Goal: Information Seeking & Learning: Learn about a topic

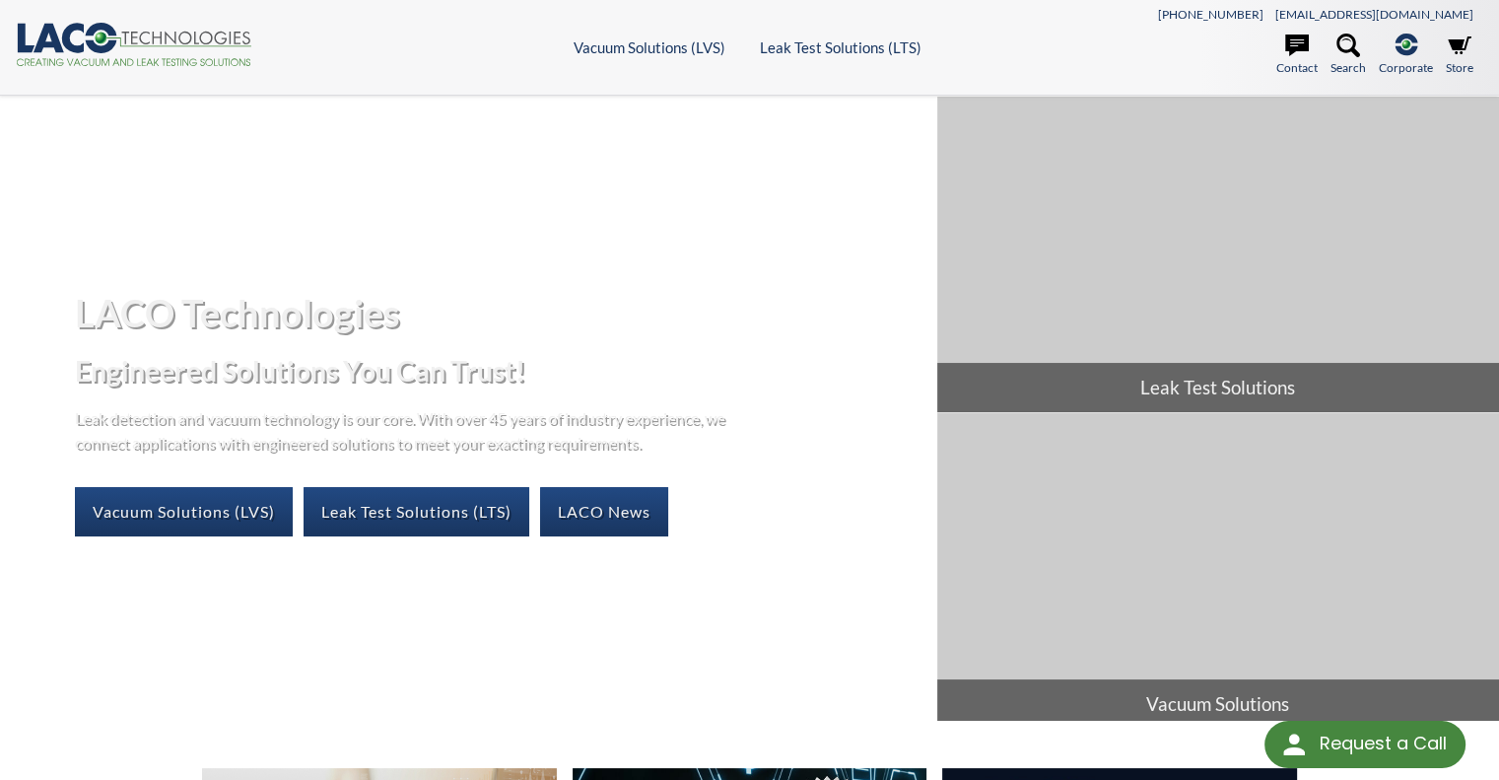
click at [66, 46] on icon at bounding box center [73, 38] width 22 height 30
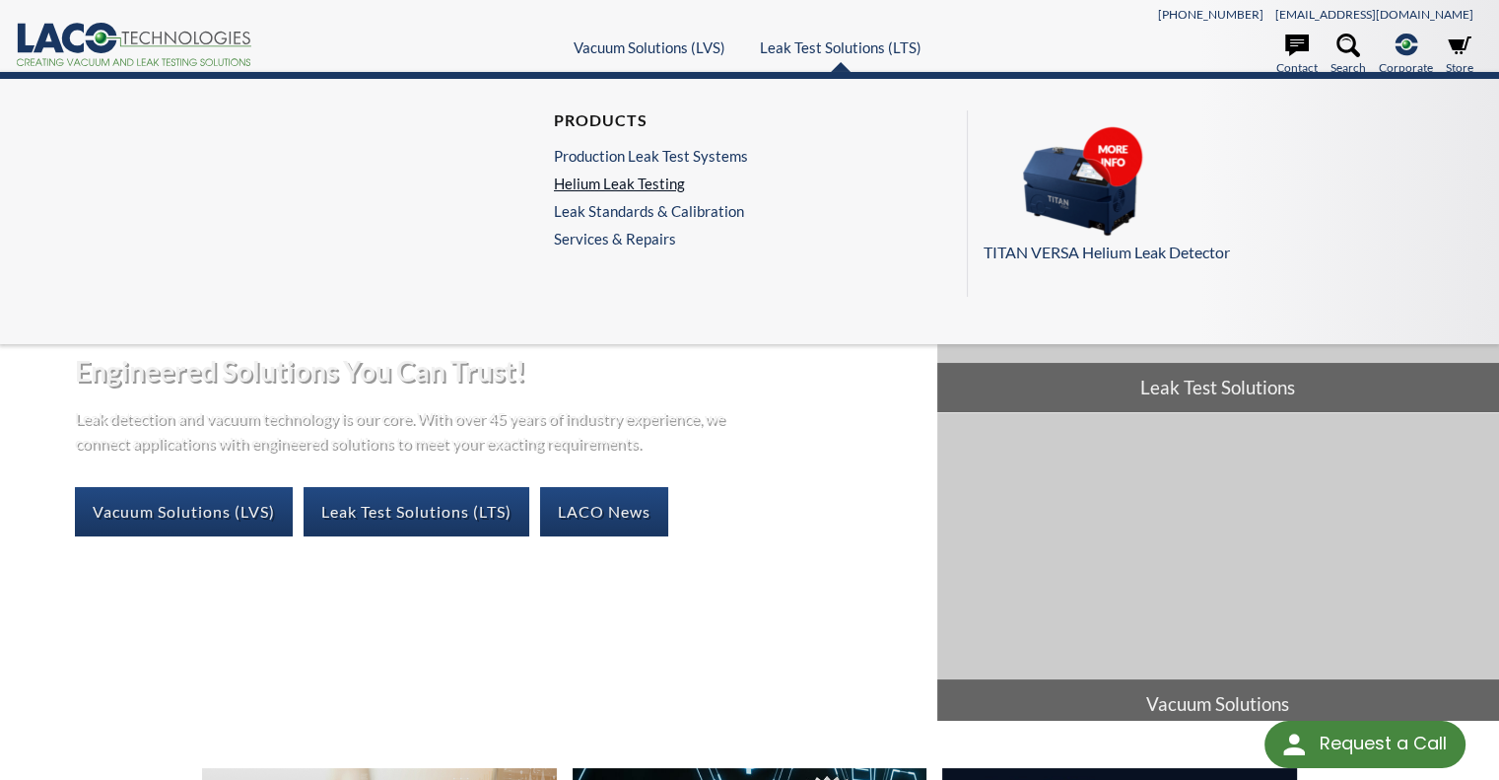
click at [643, 182] on link "Helium Leak Testing" at bounding box center [651, 183] width 194 height 18
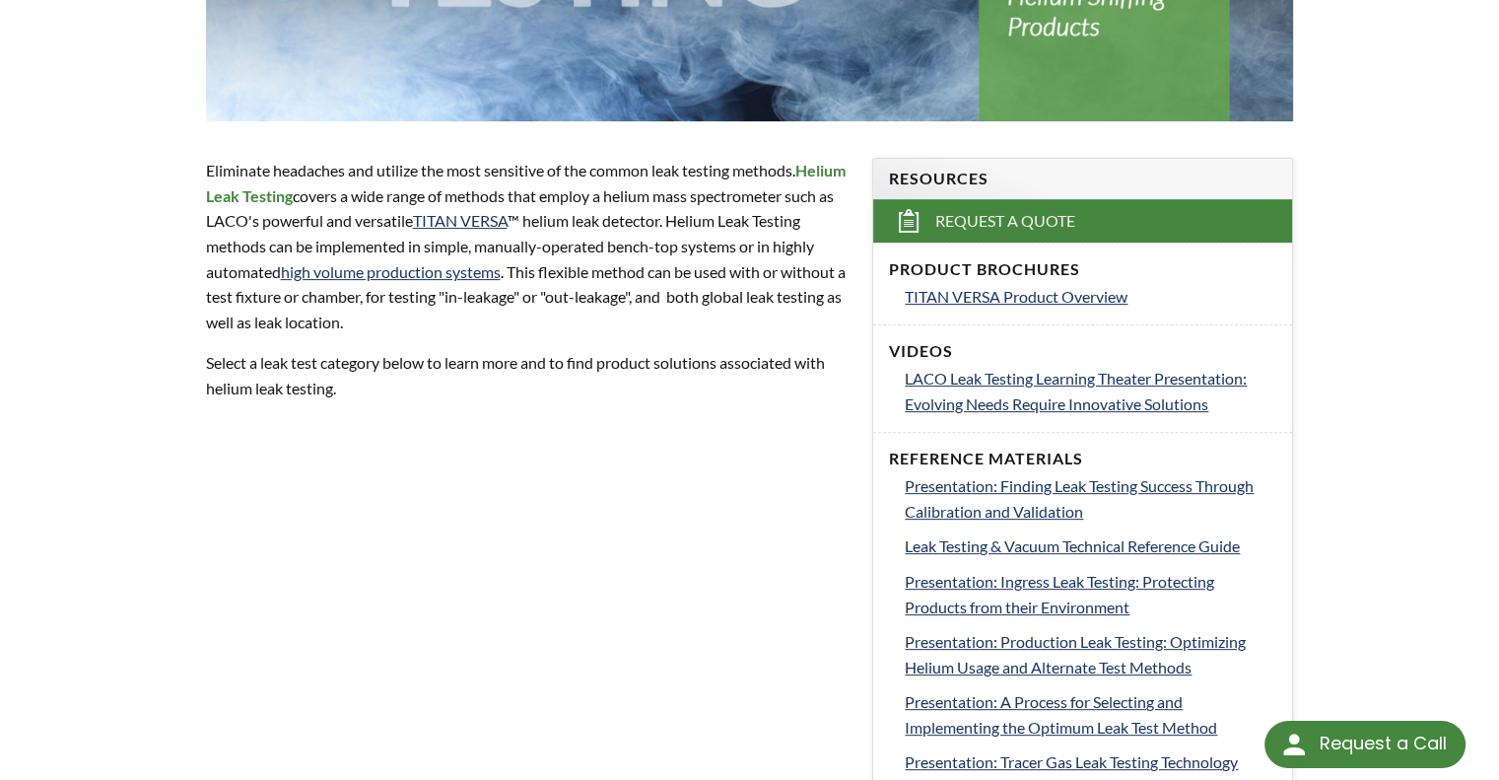
scroll to position [556, 0]
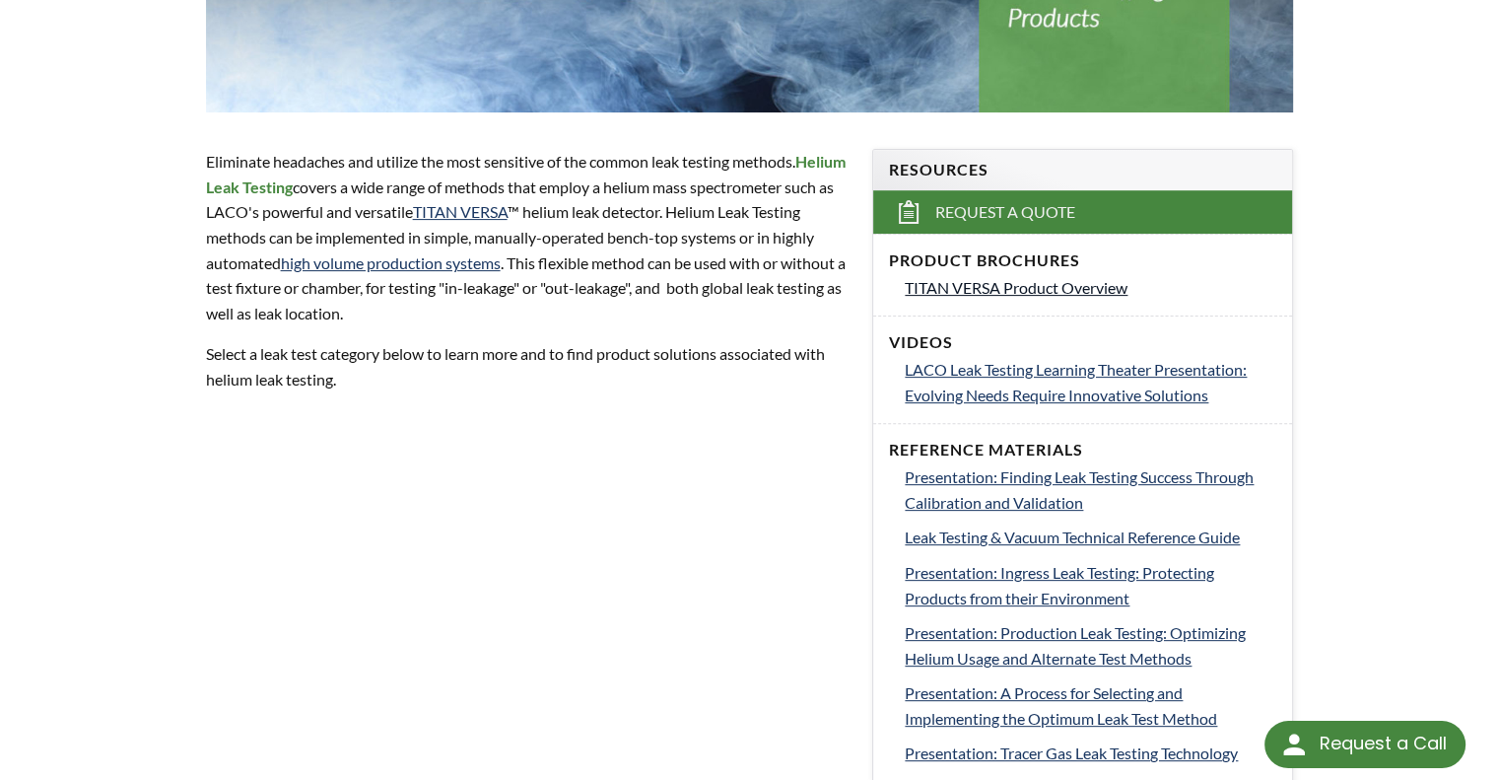
click at [1016, 280] on span "TITAN VERSA Product Overview" at bounding box center [1016, 287] width 223 height 19
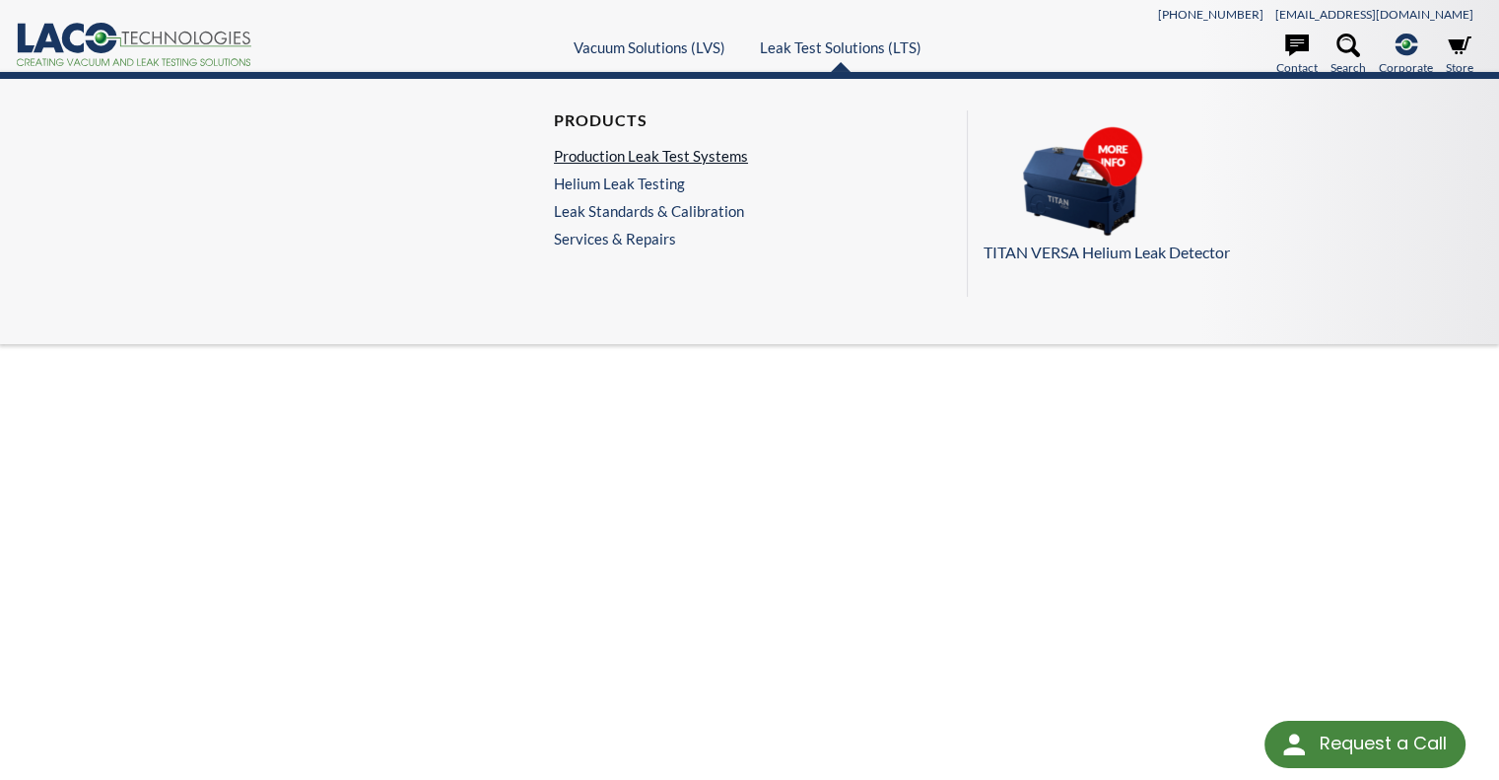
click at [653, 153] on link "Production Leak Test Systems" at bounding box center [651, 156] width 194 height 18
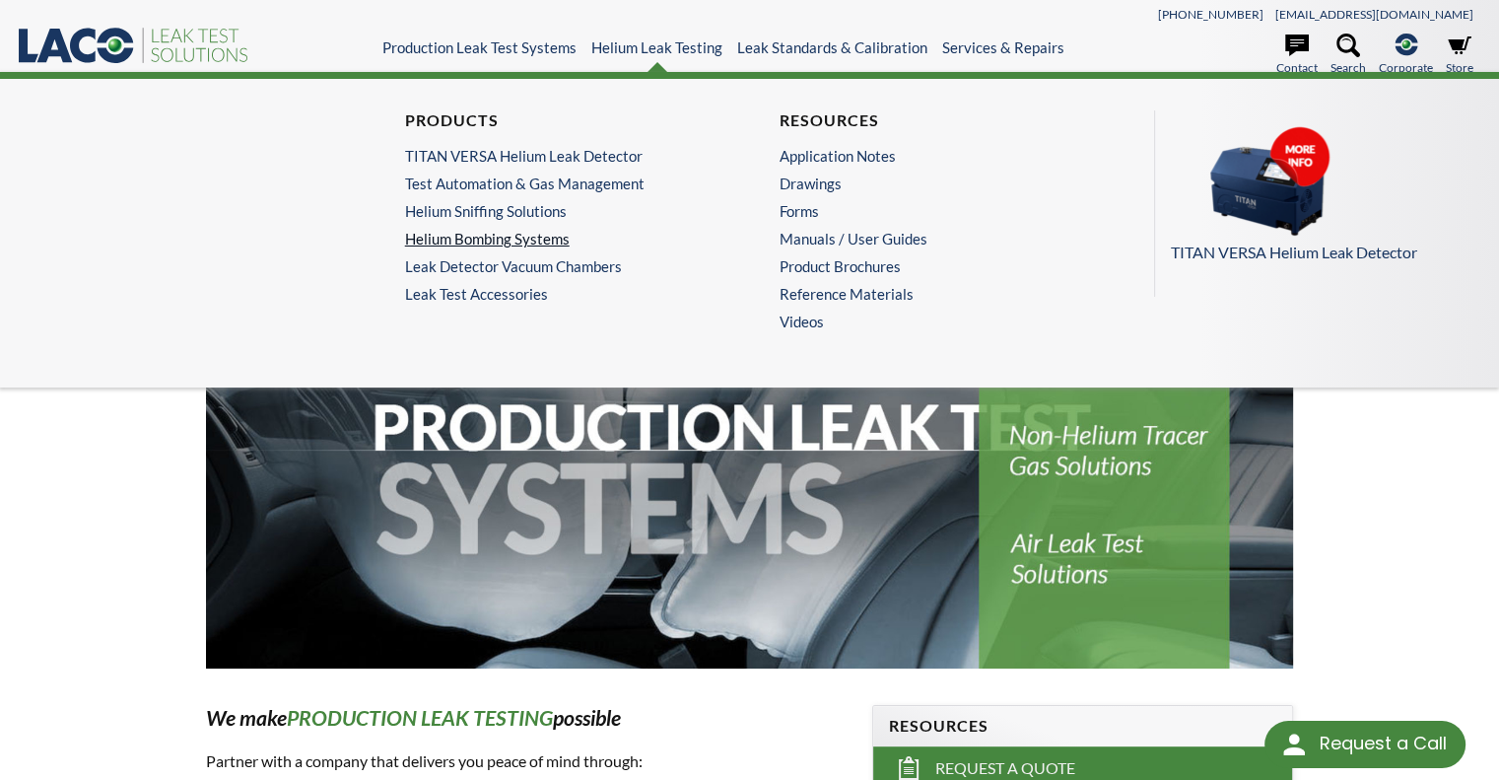
click at [464, 241] on link "Helium Bombing Systems" at bounding box center [557, 239] width 305 height 18
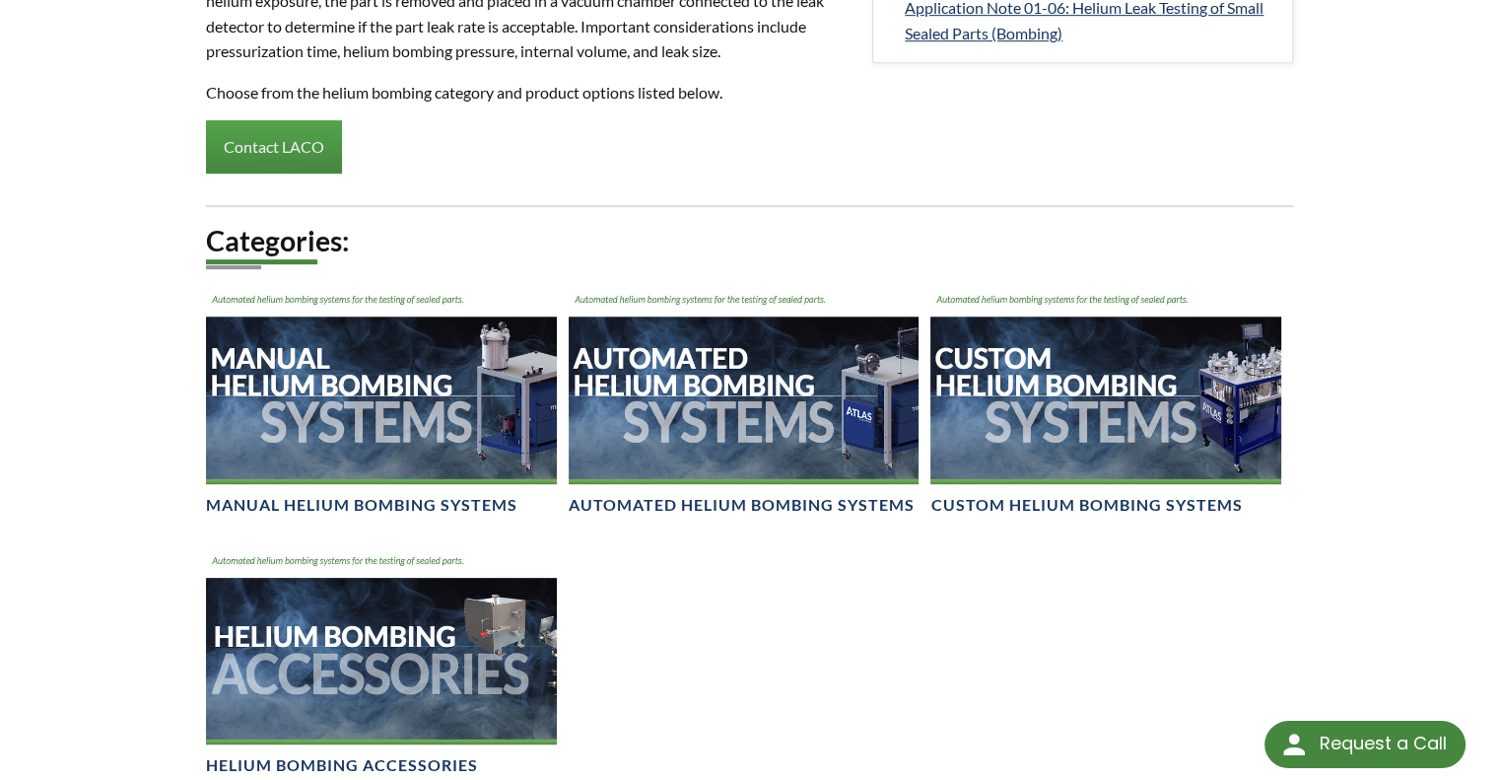
scroll to position [1095, 0]
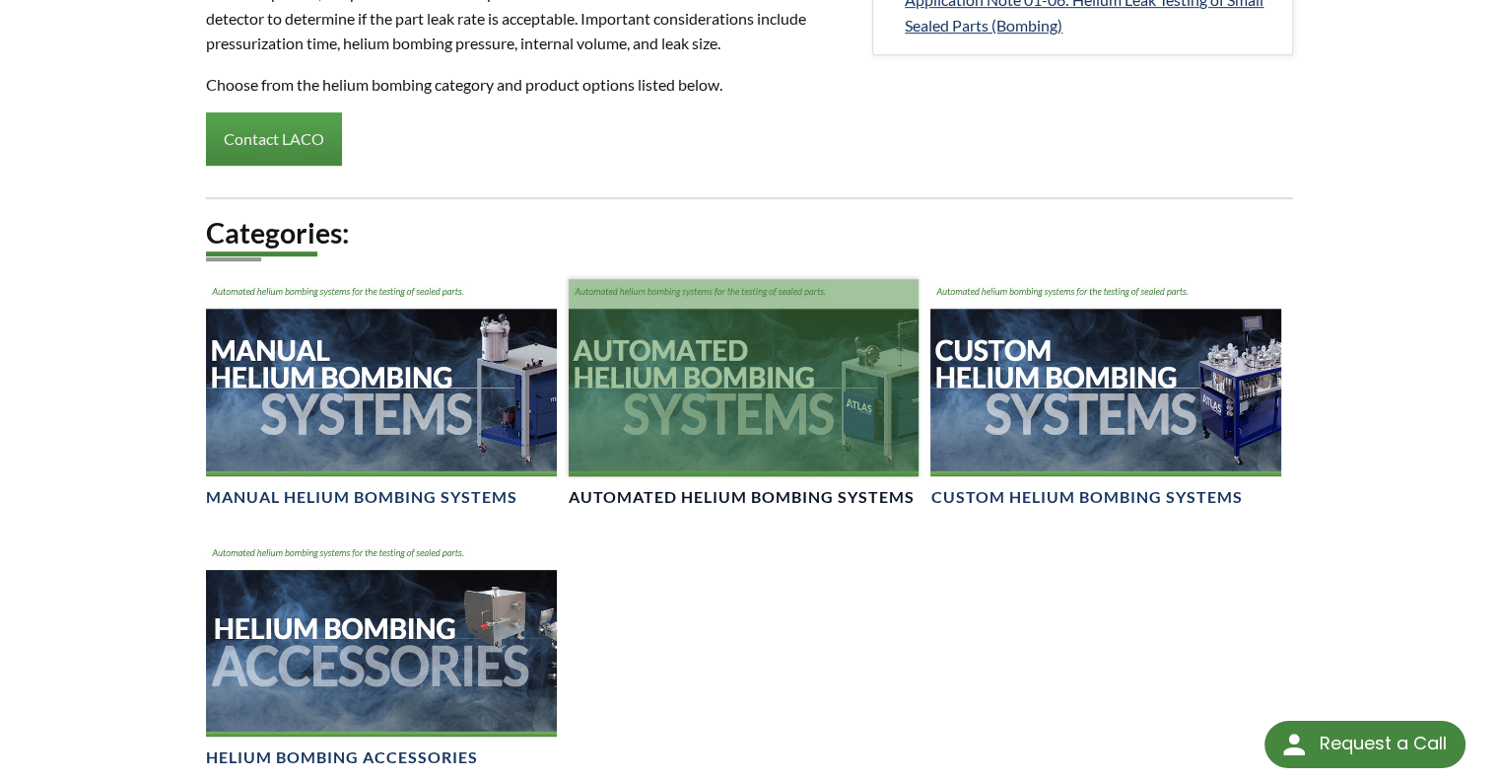
click at [706, 406] on div at bounding box center [744, 377] width 351 height 197
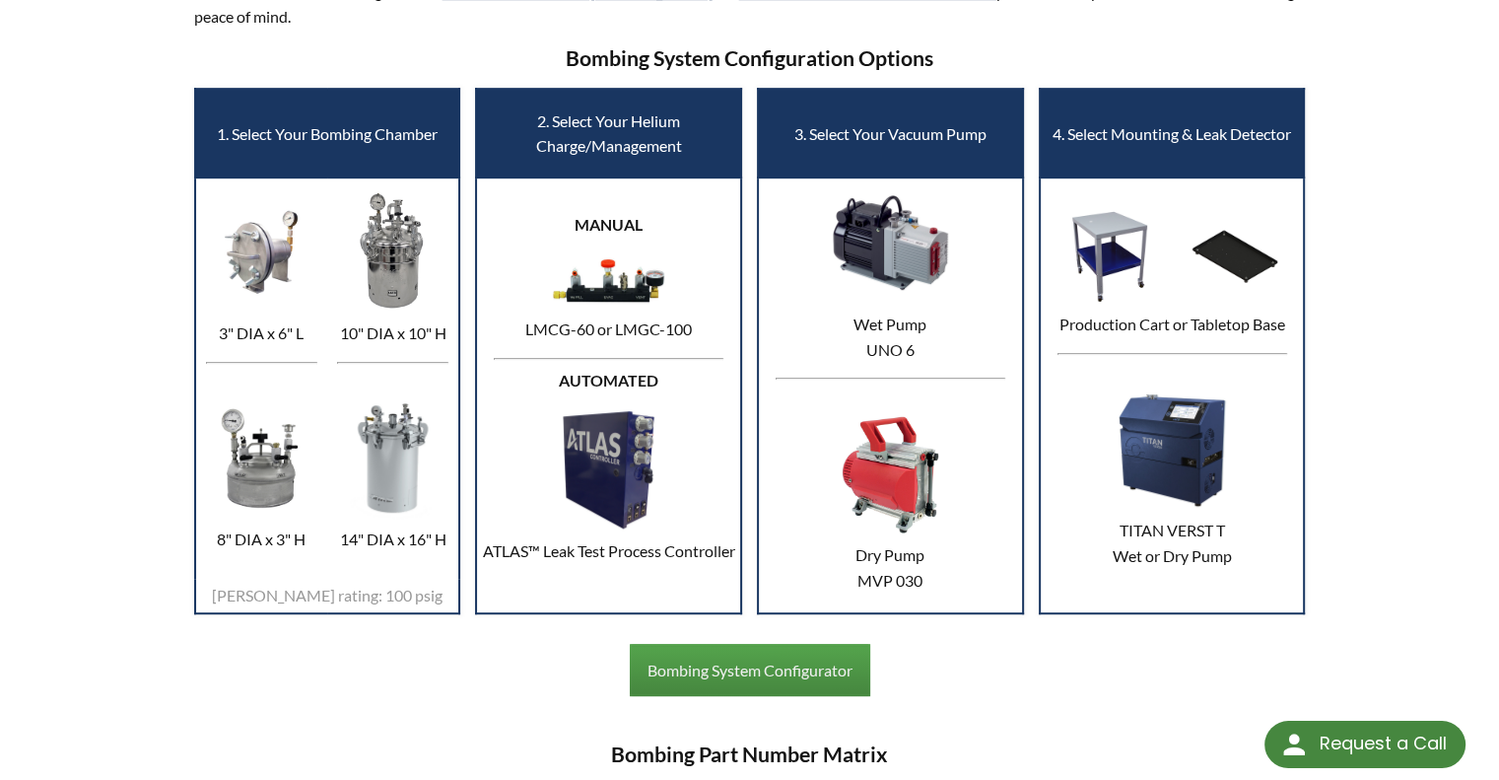
scroll to position [950, 0]
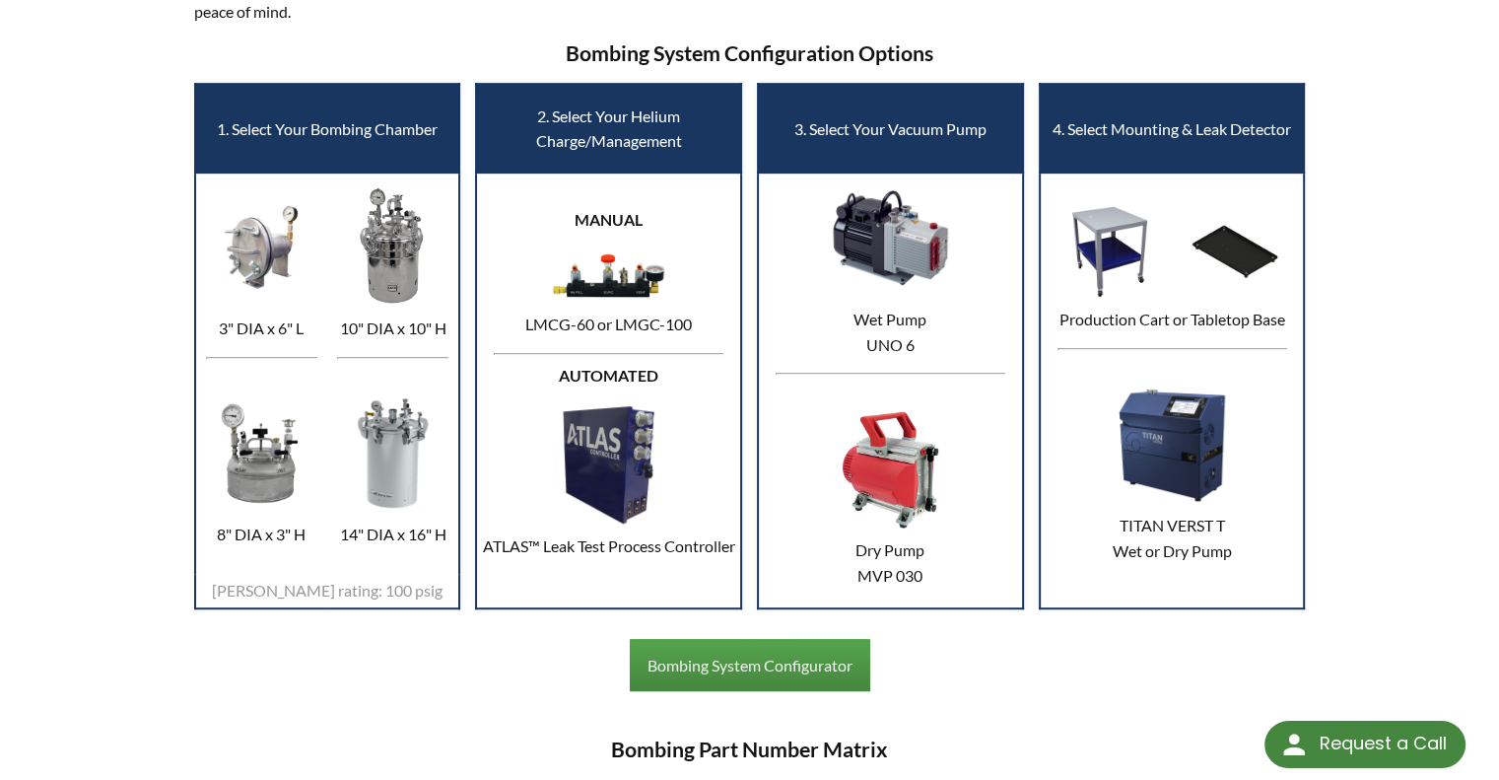
click at [390, 584] on span "Max pressure rating: 100 psig" at bounding box center [327, 590] width 231 height 19
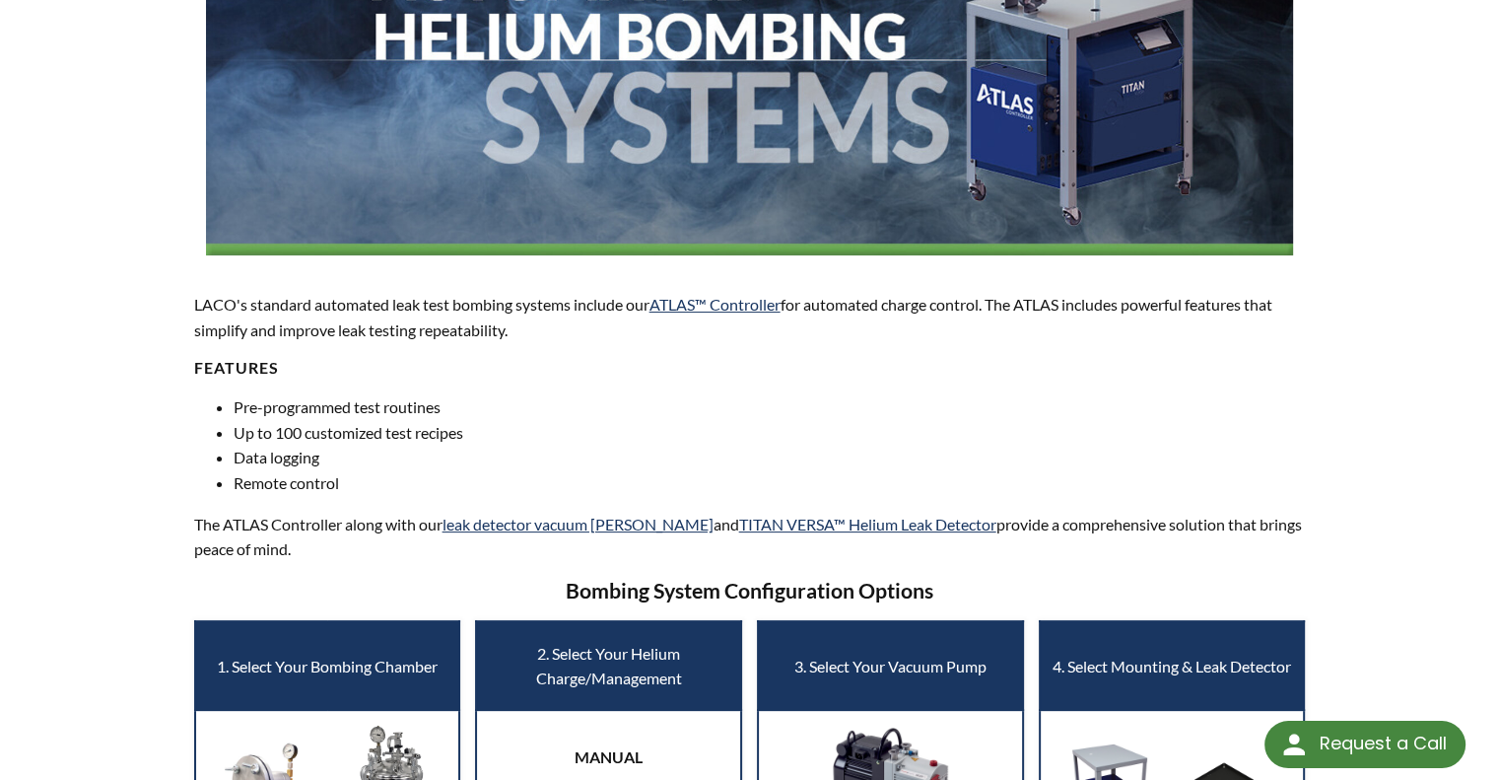
scroll to position [418, 0]
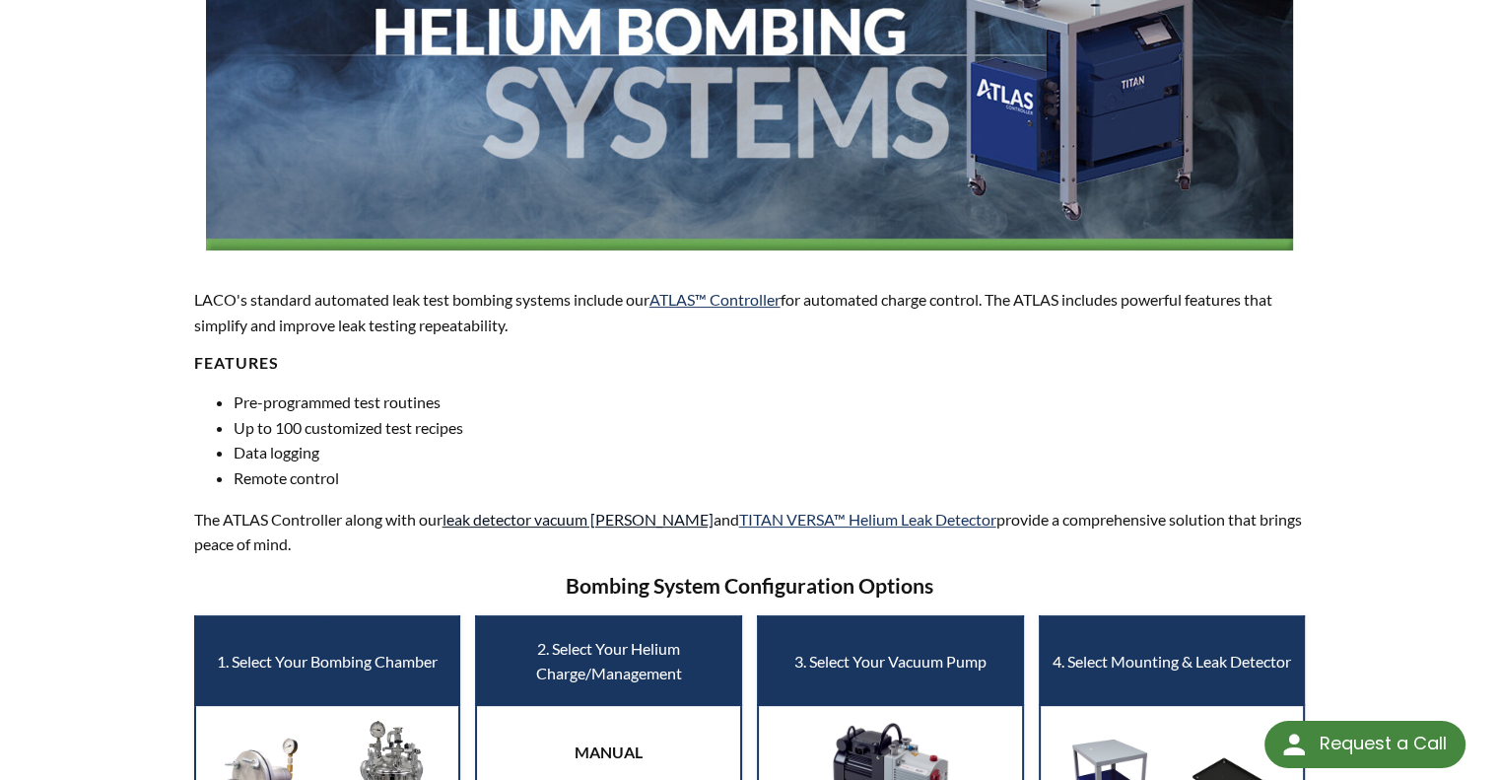
click at [554, 520] on link "leak detector vacuum chambers" at bounding box center [578, 519] width 271 height 19
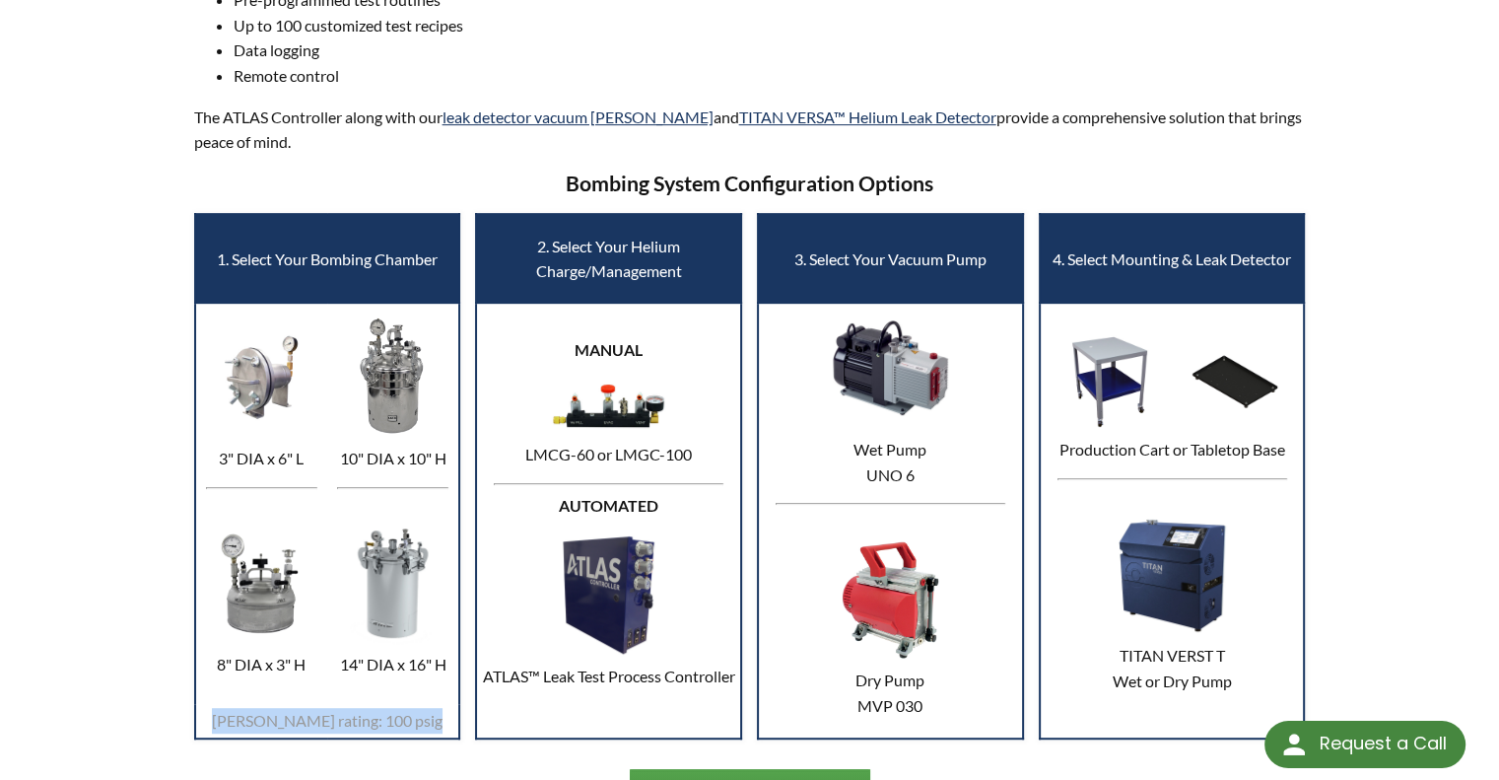
scroll to position [820, 0]
click at [741, 109] on link "TITAN VERSA™ Helium Leak Detector" at bounding box center [867, 116] width 257 height 19
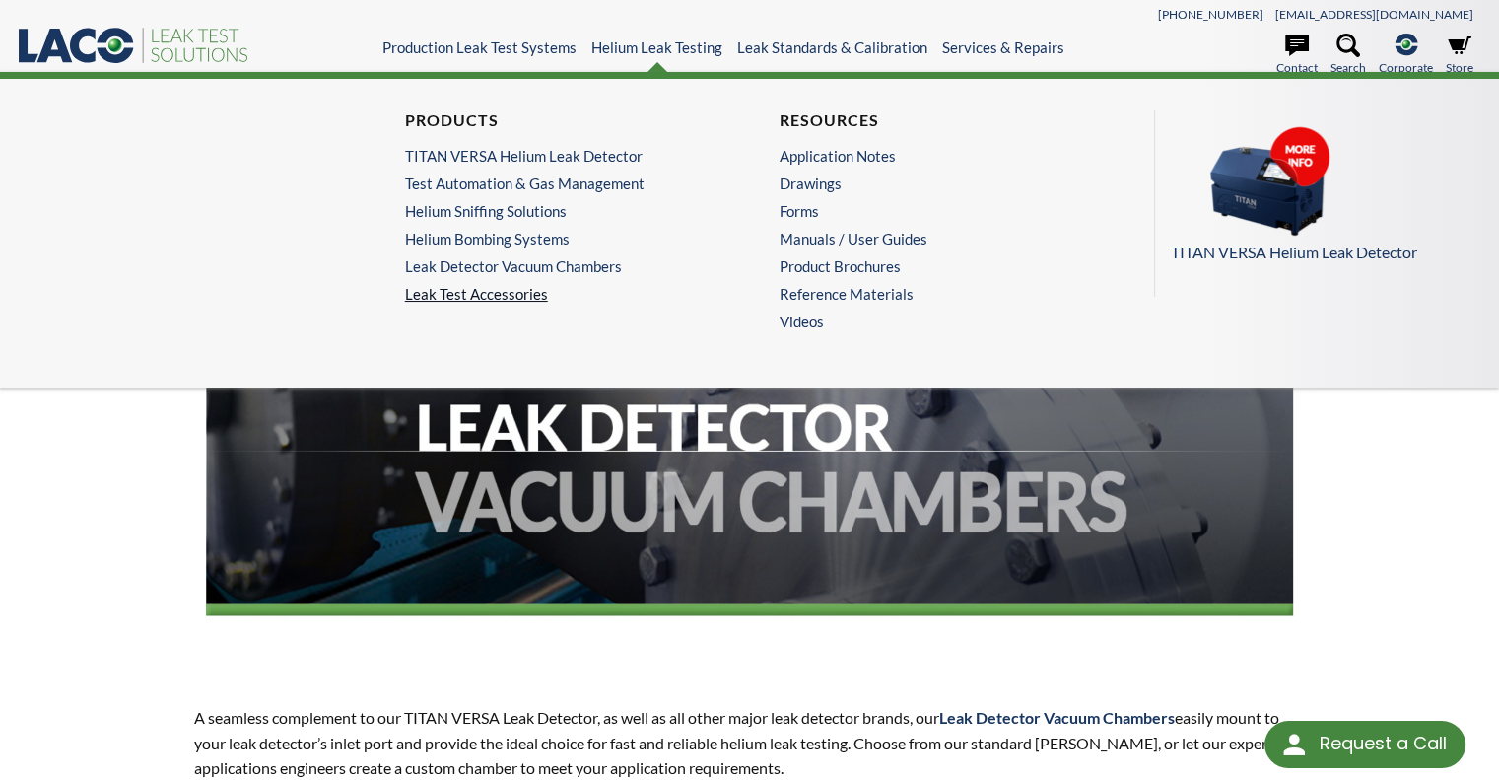
click at [496, 299] on link "Leak Test Accessories" at bounding box center [562, 294] width 314 height 18
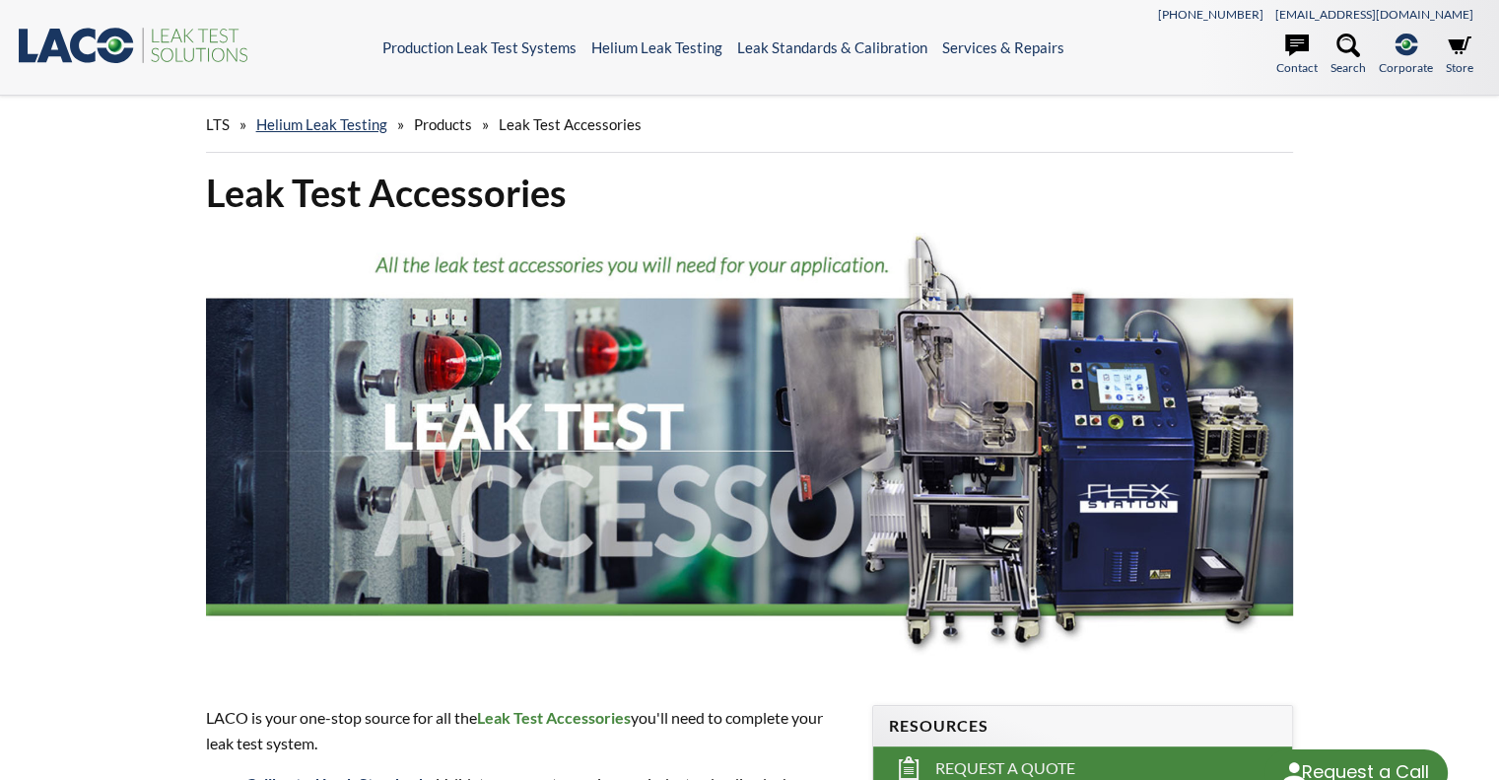
select select "Language Translate Widget"
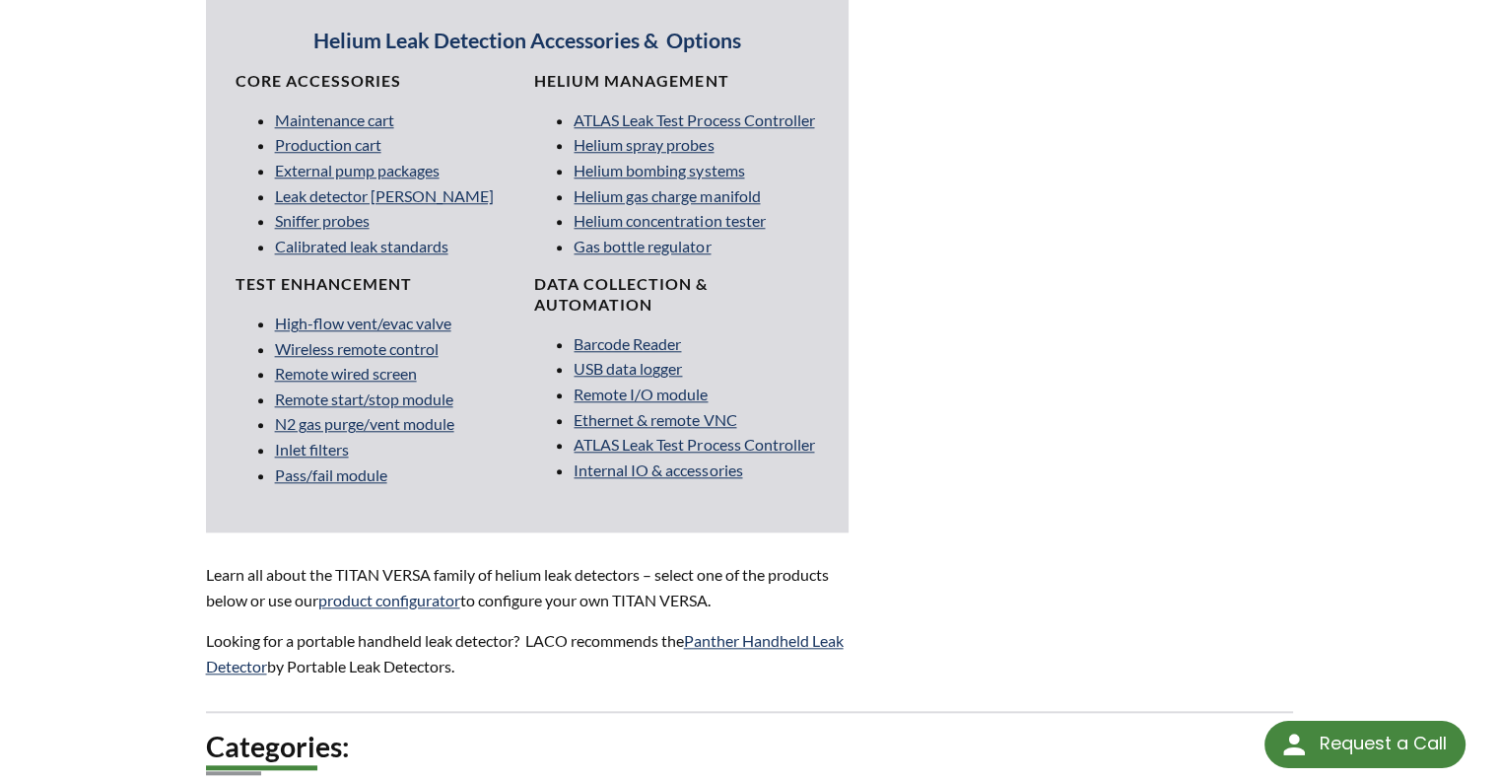
scroll to position [1841, 0]
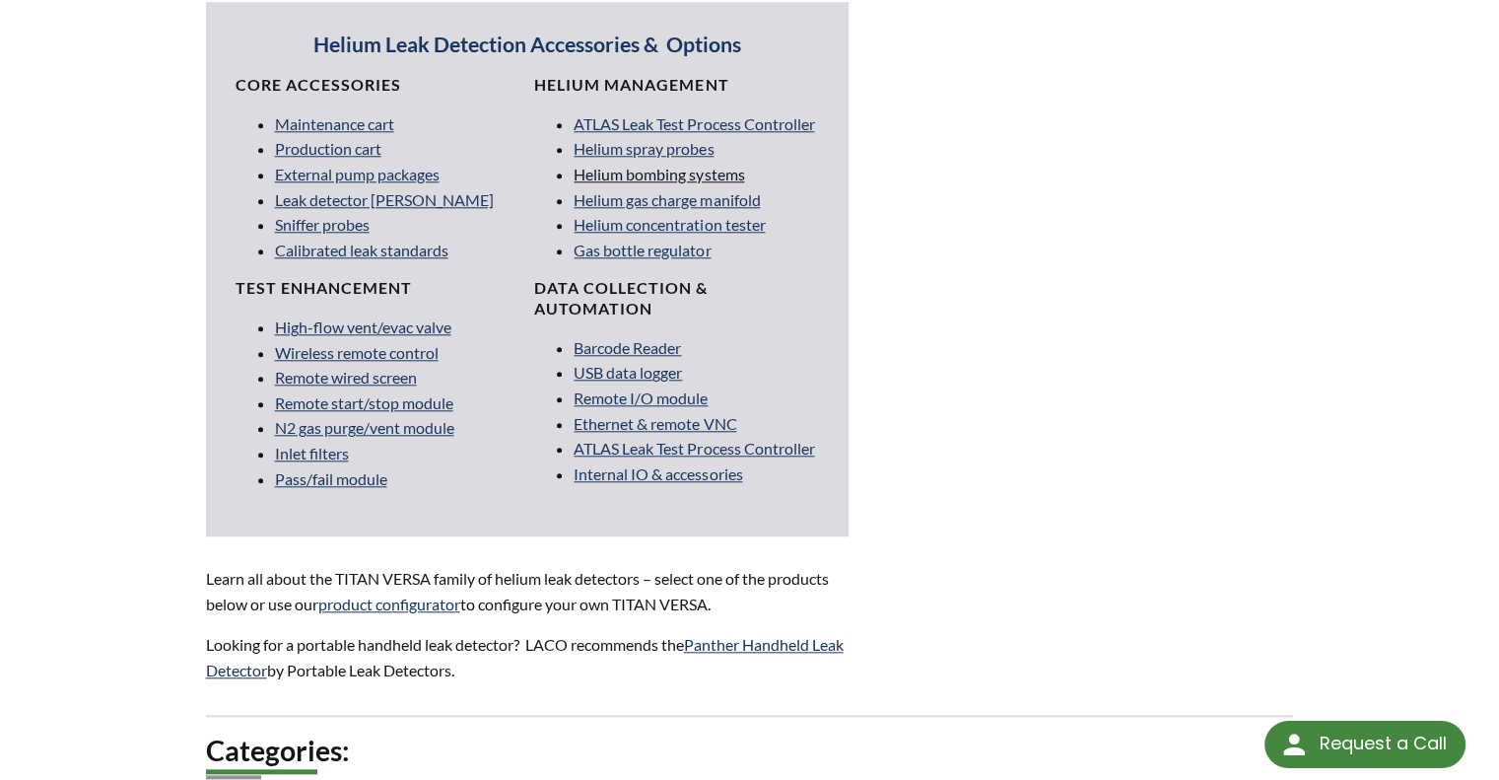
click at [632, 183] on link "Helium bombing systems" at bounding box center [659, 174] width 171 height 19
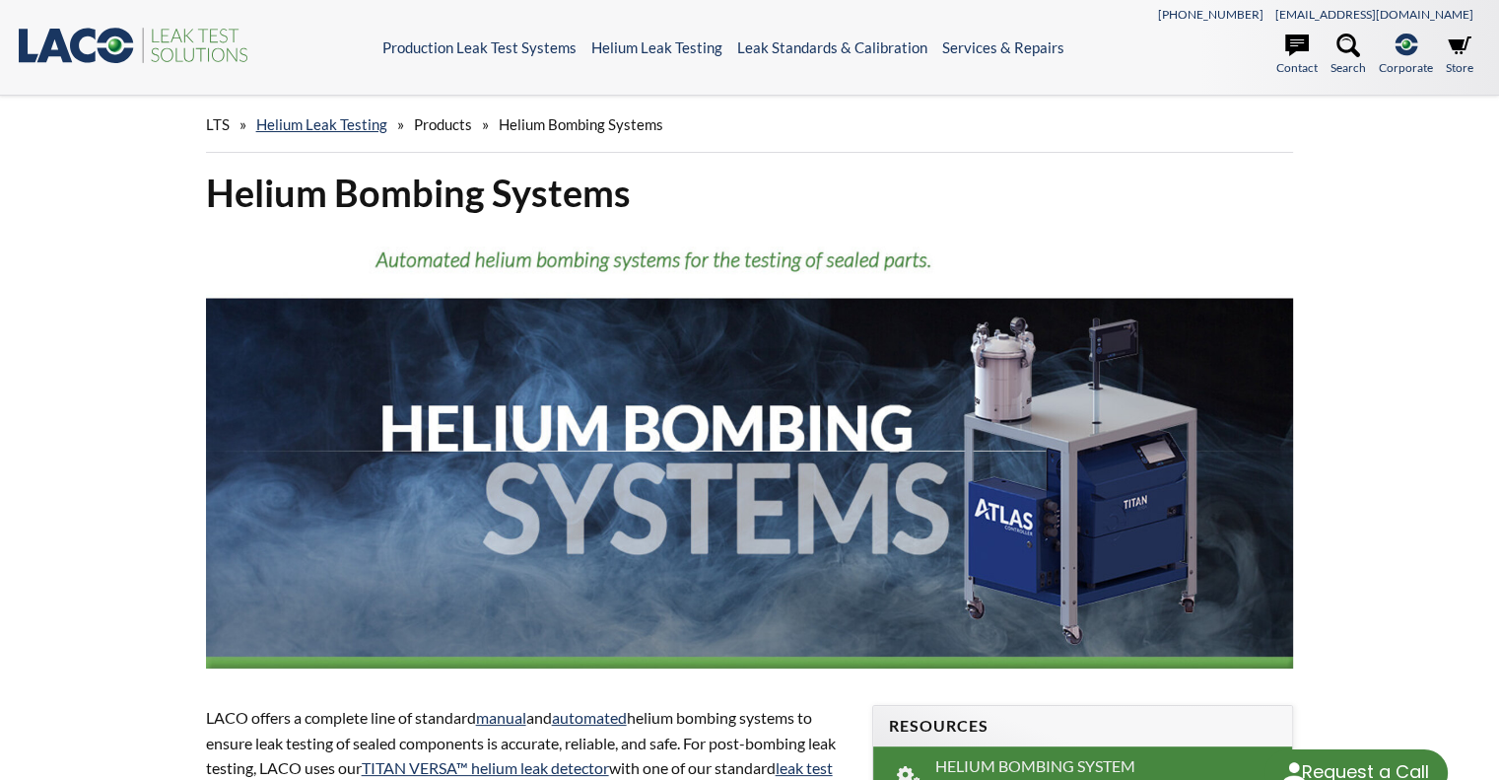
select select "Language Translate Widget"
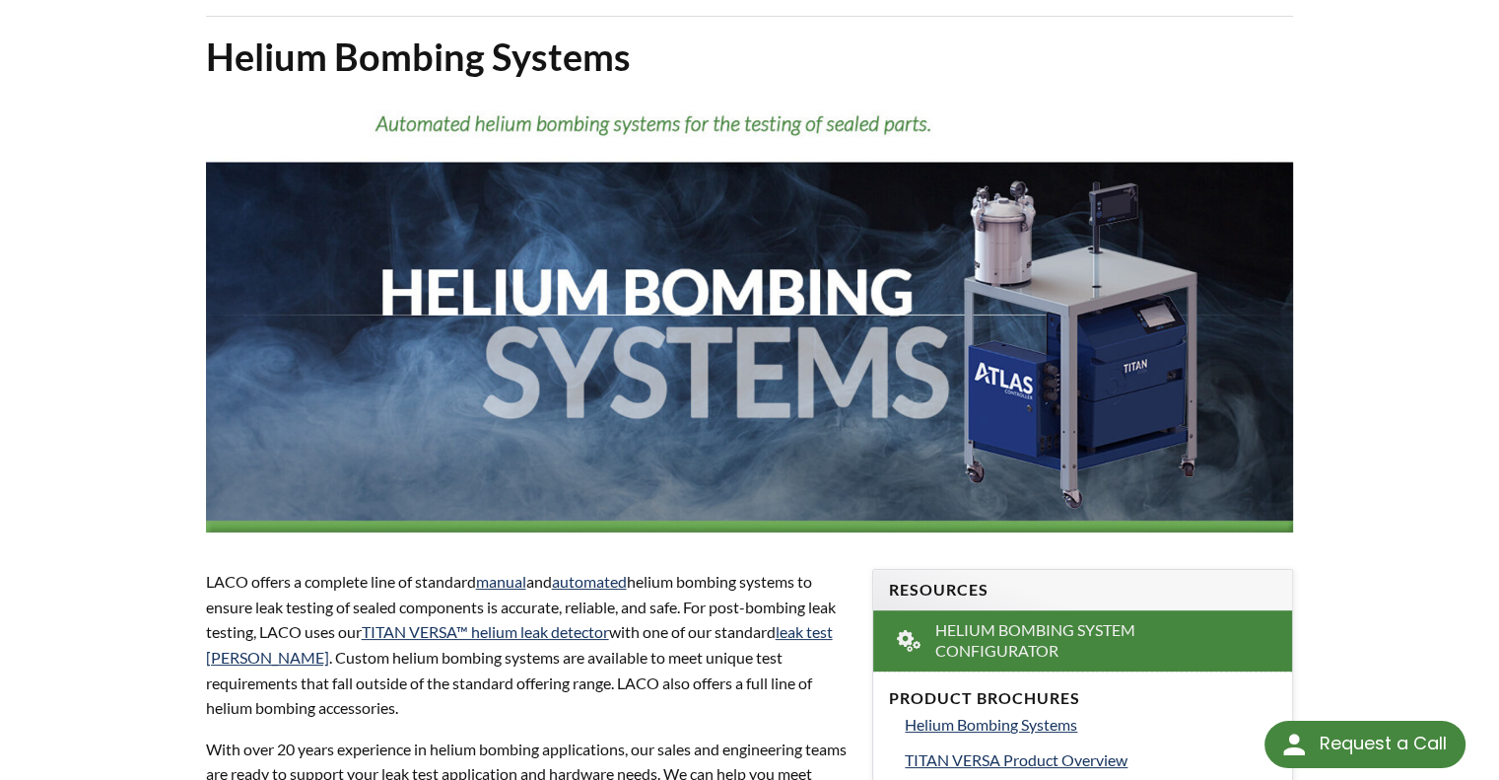
scroll to position [95, 0]
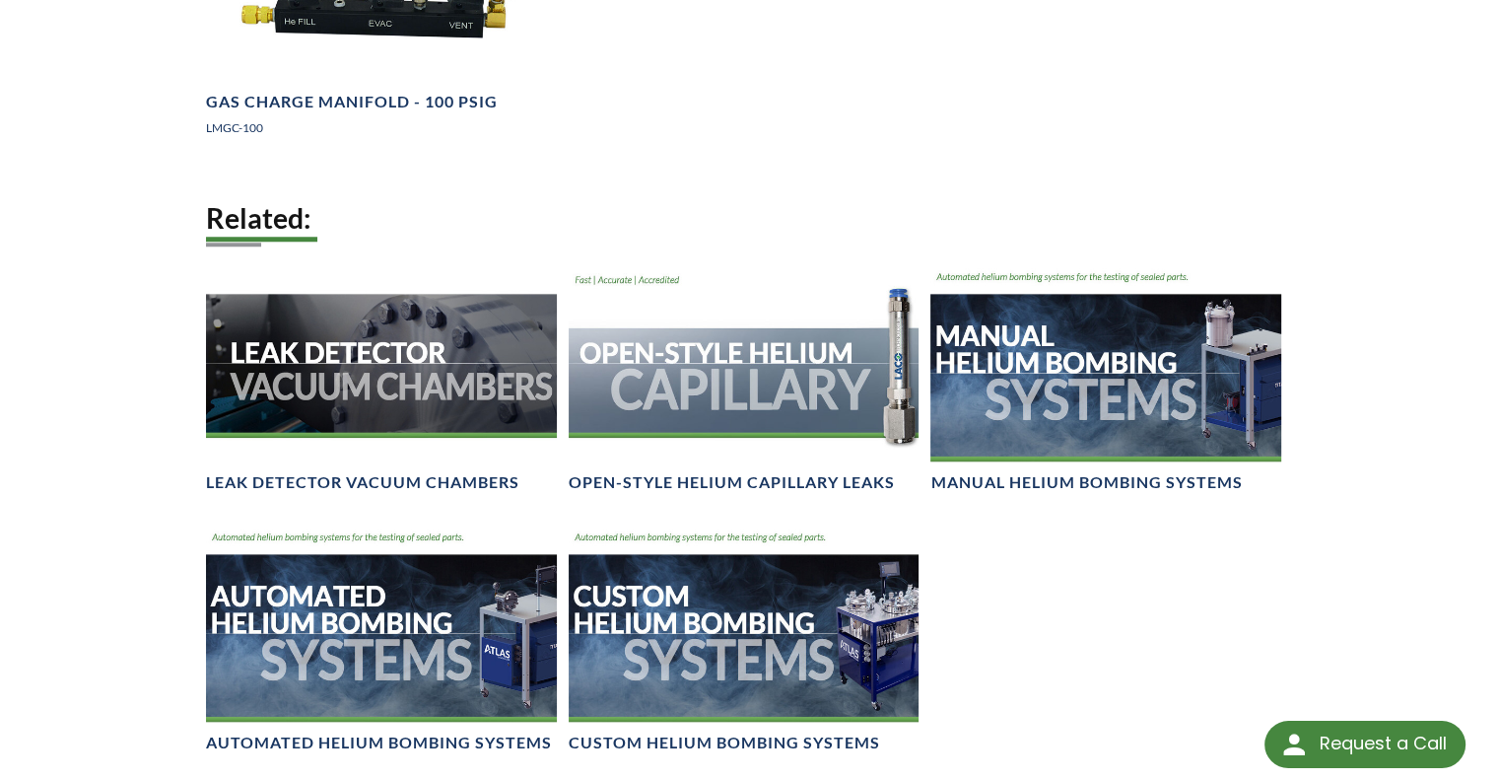
scroll to position [1735, 0]
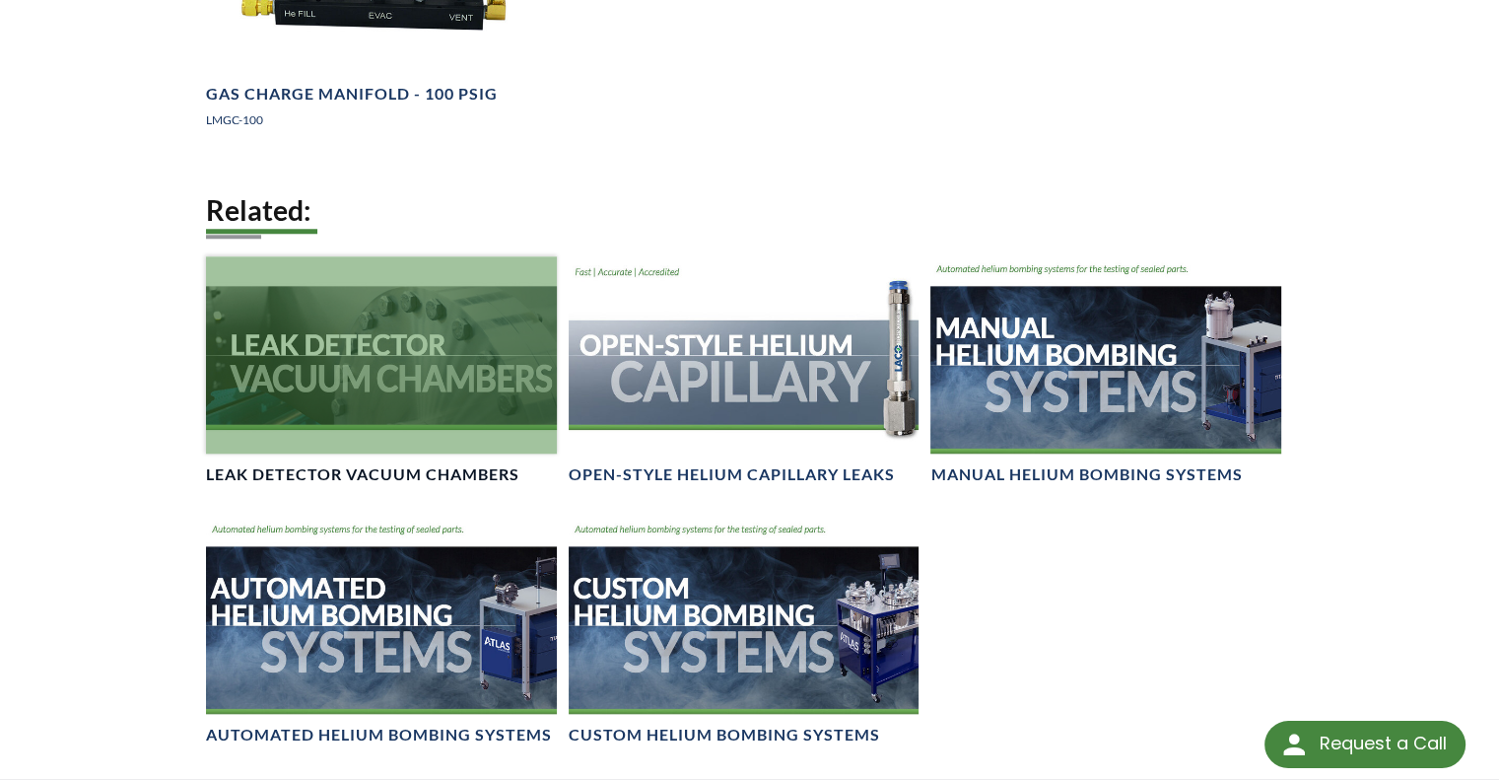
click at [378, 440] on div at bounding box center [381, 354] width 351 height 197
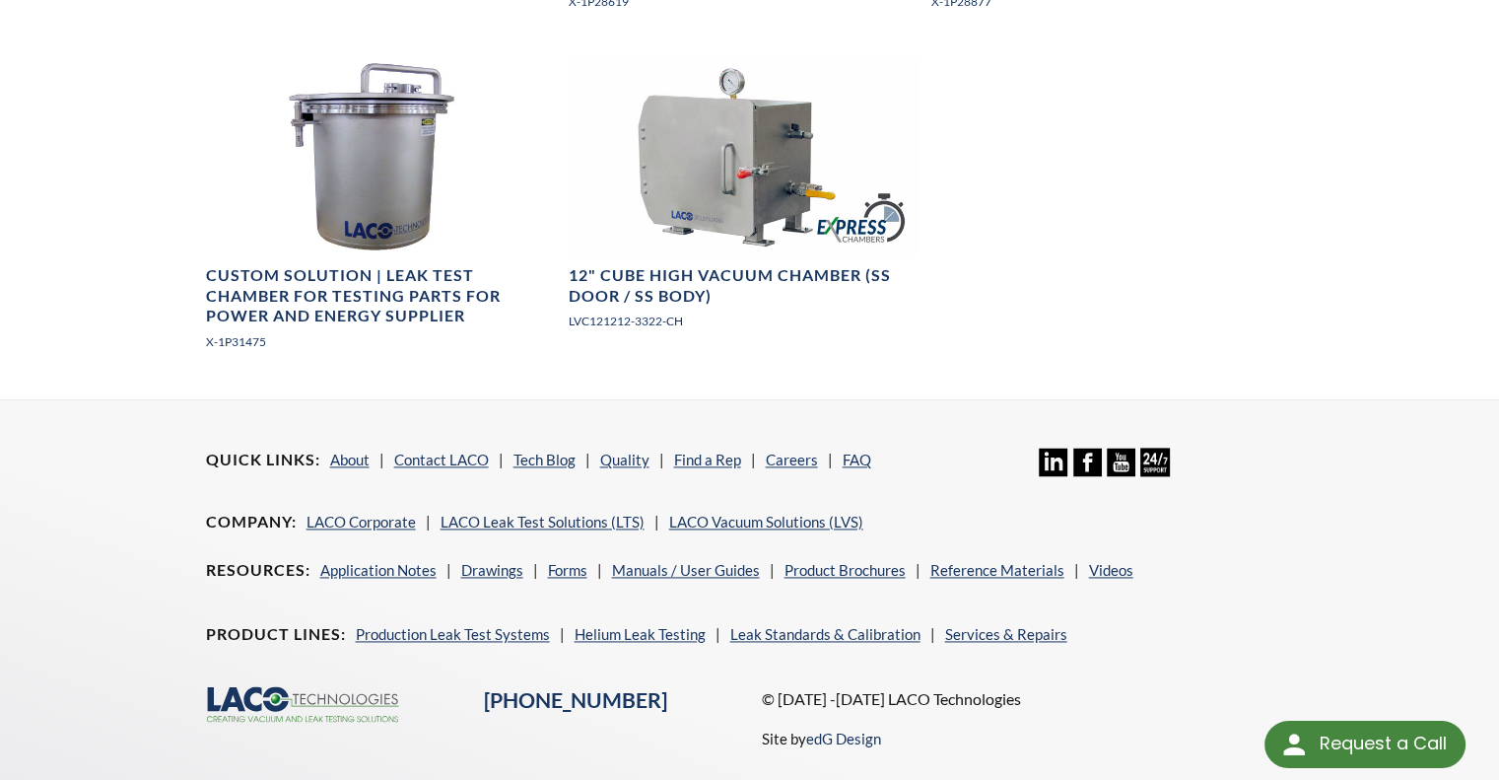
scroll to position [2666, 0]
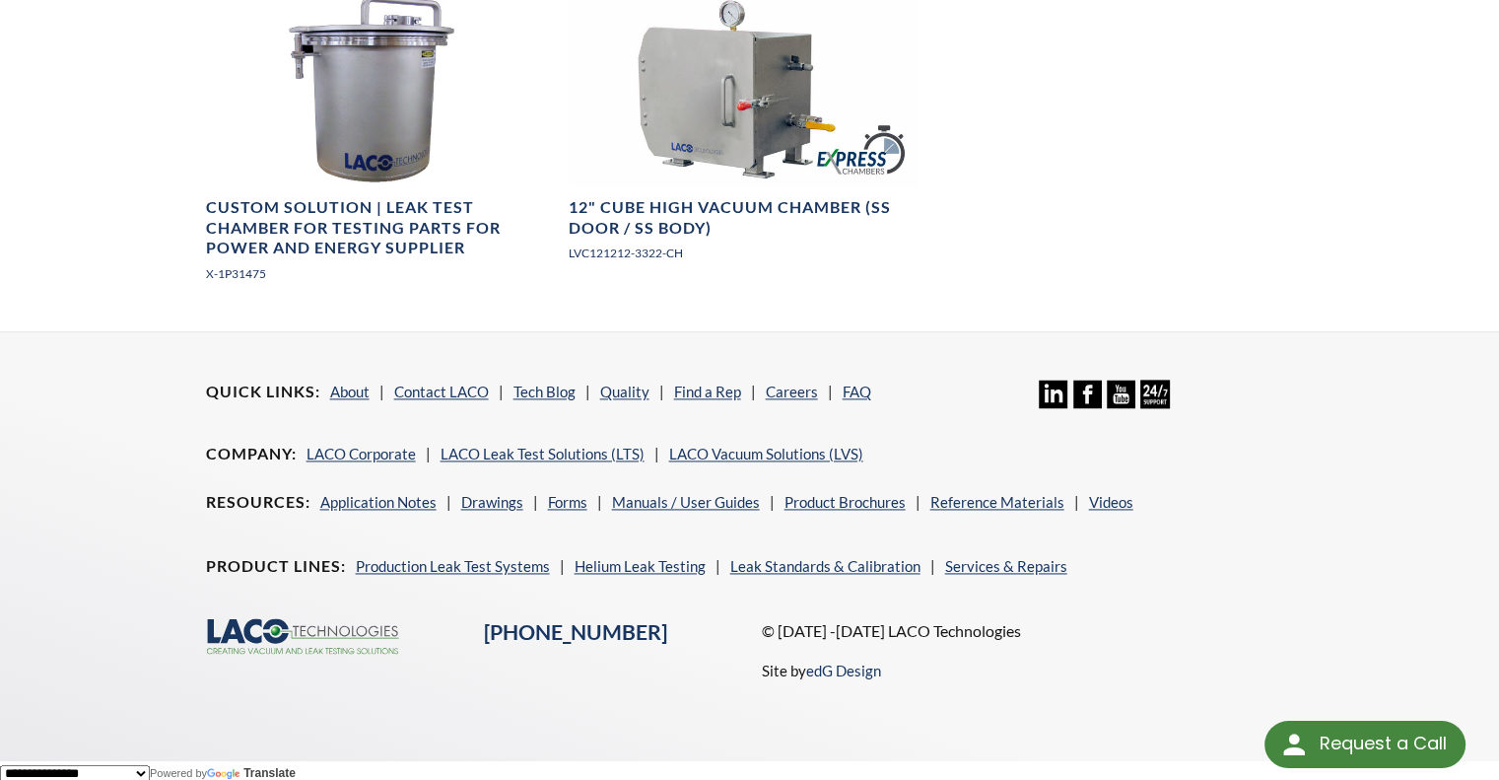
click at [986, 333] on div "Quick Links About Contact LACO Tech Blog Quality Find a Rep Careers FAQ Linkedi…" at bounding box center [750, 530] width 1112 height 397
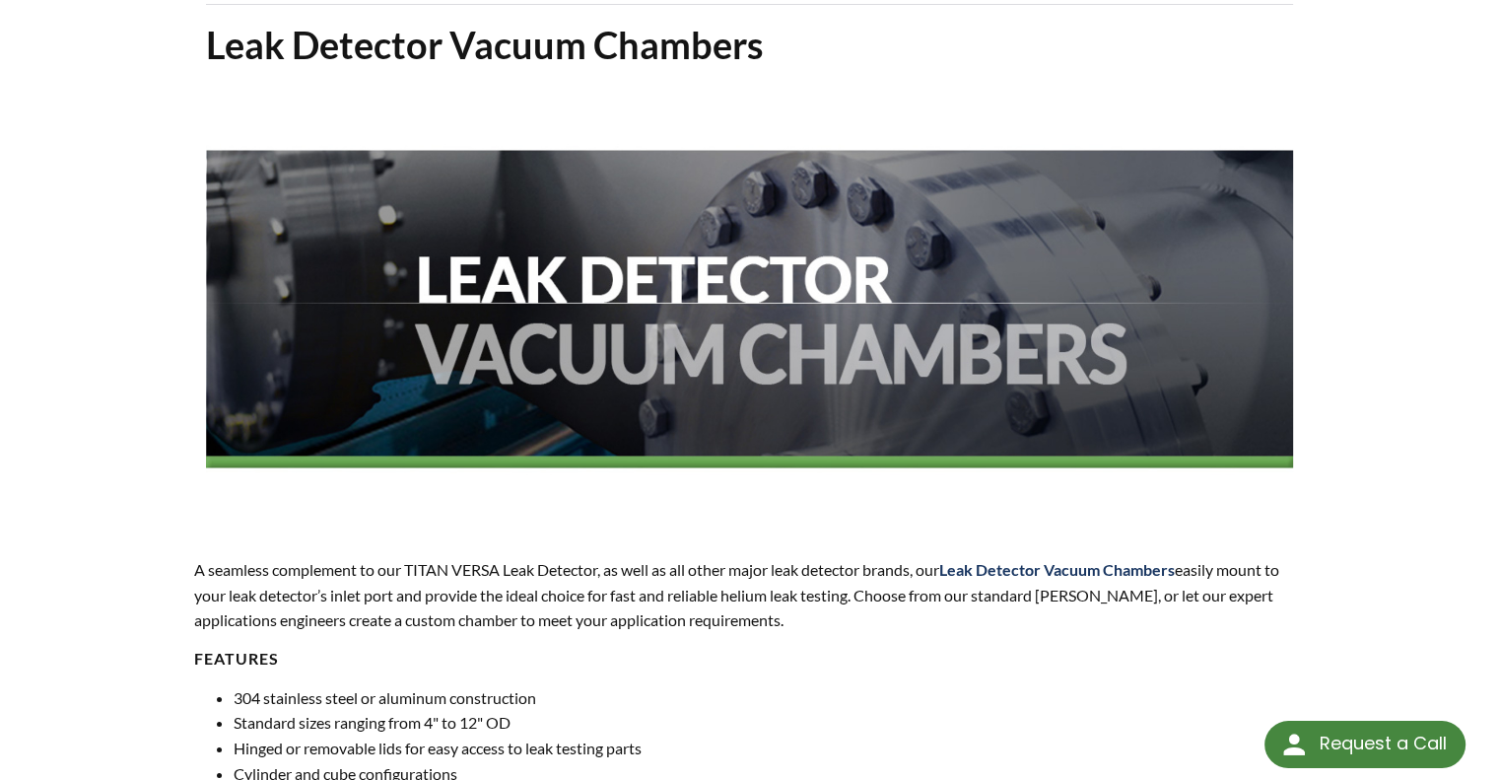
scroll to position [0, 0]
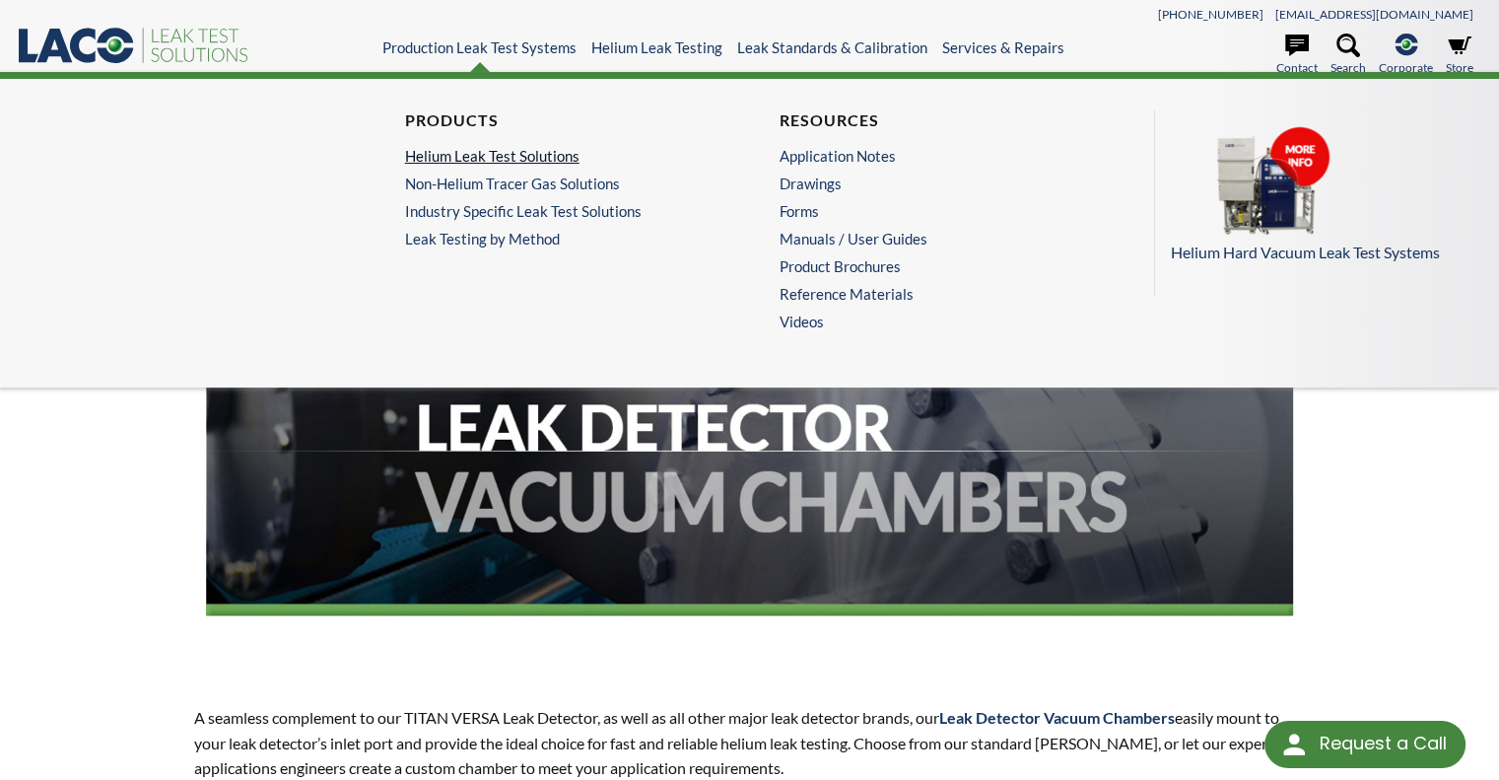
click at [502, 155] on link "Helium Leak Test Solutions" at bounding box center [557, 156] width 305 height 18
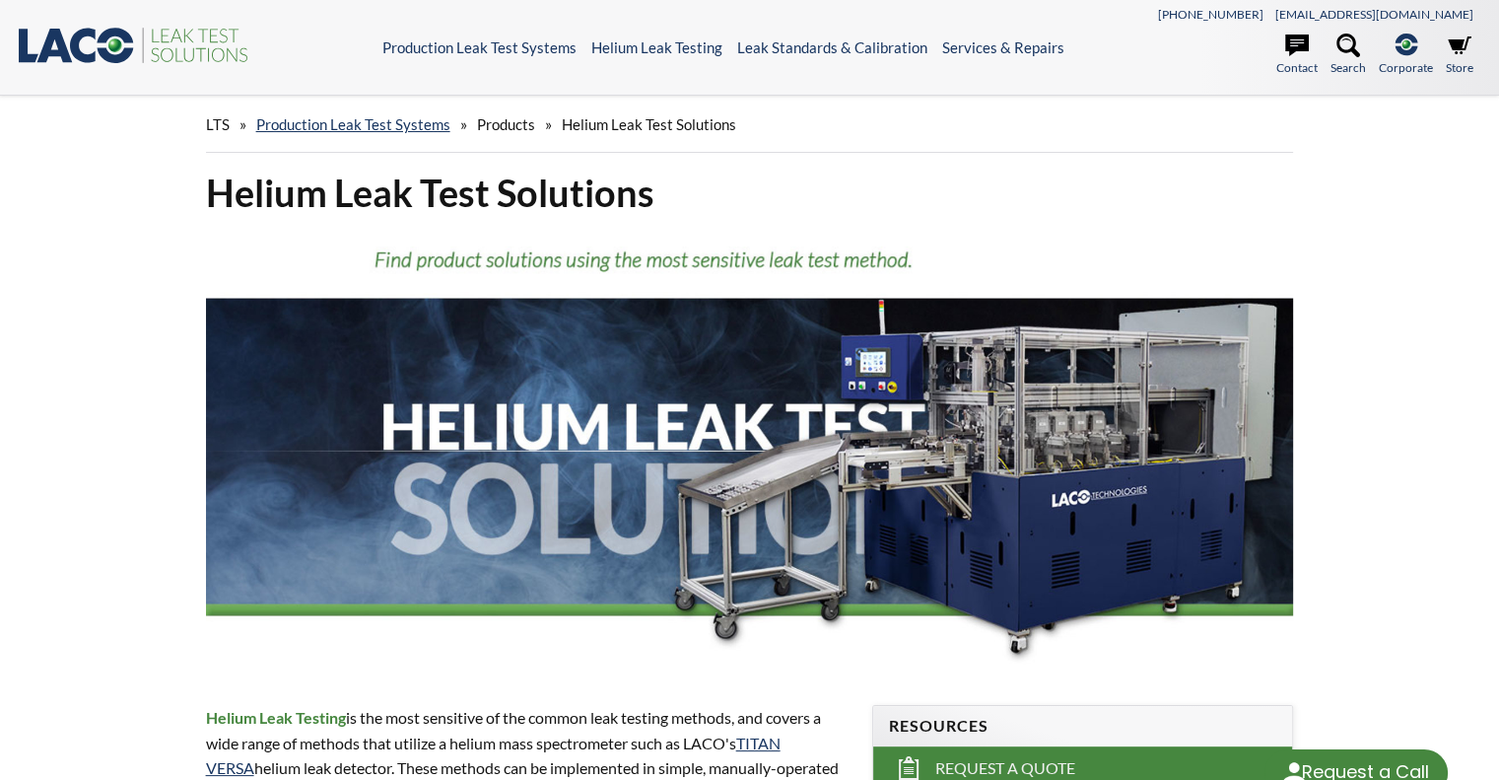
select select "Language Translate Widget"
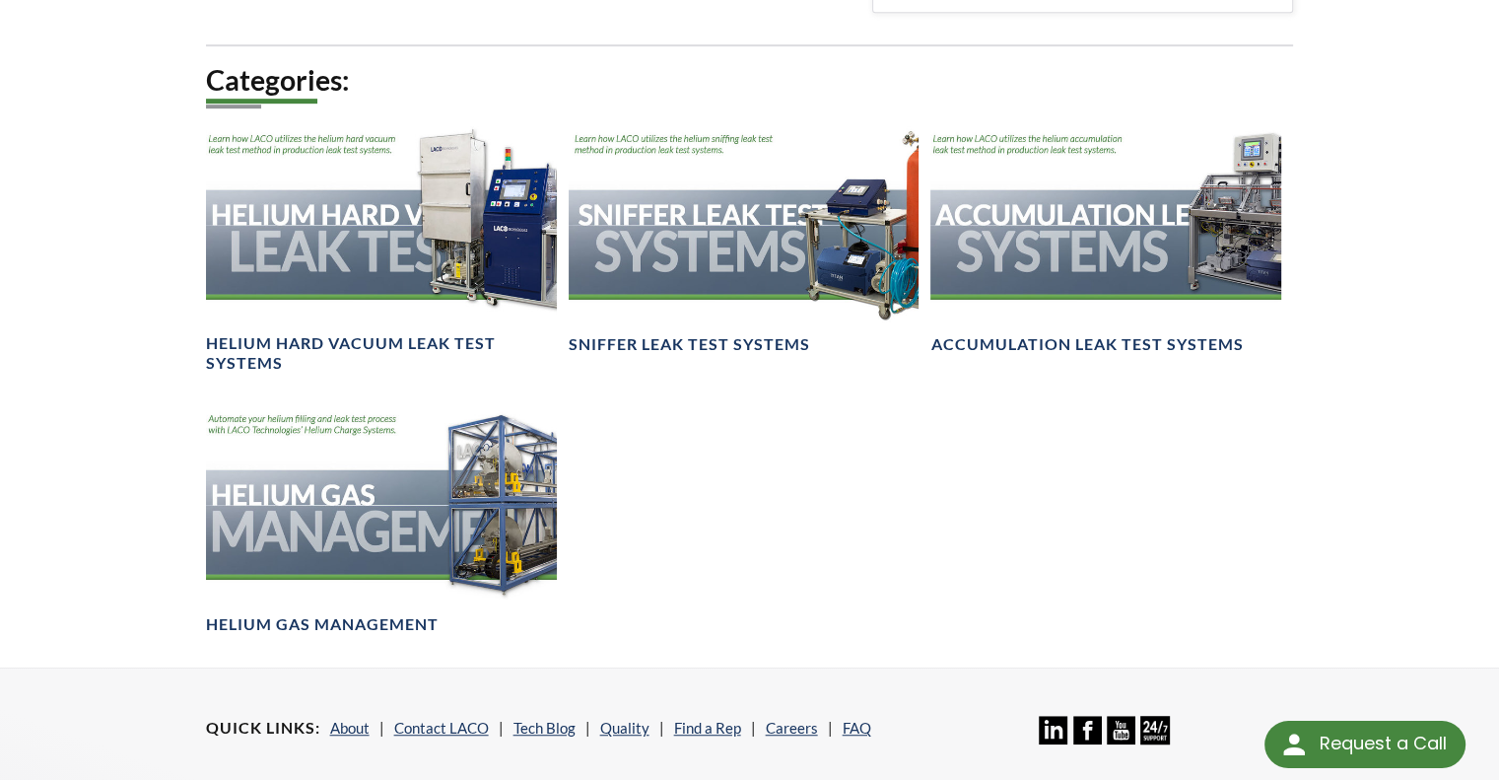
scroll to position [1029, 0]
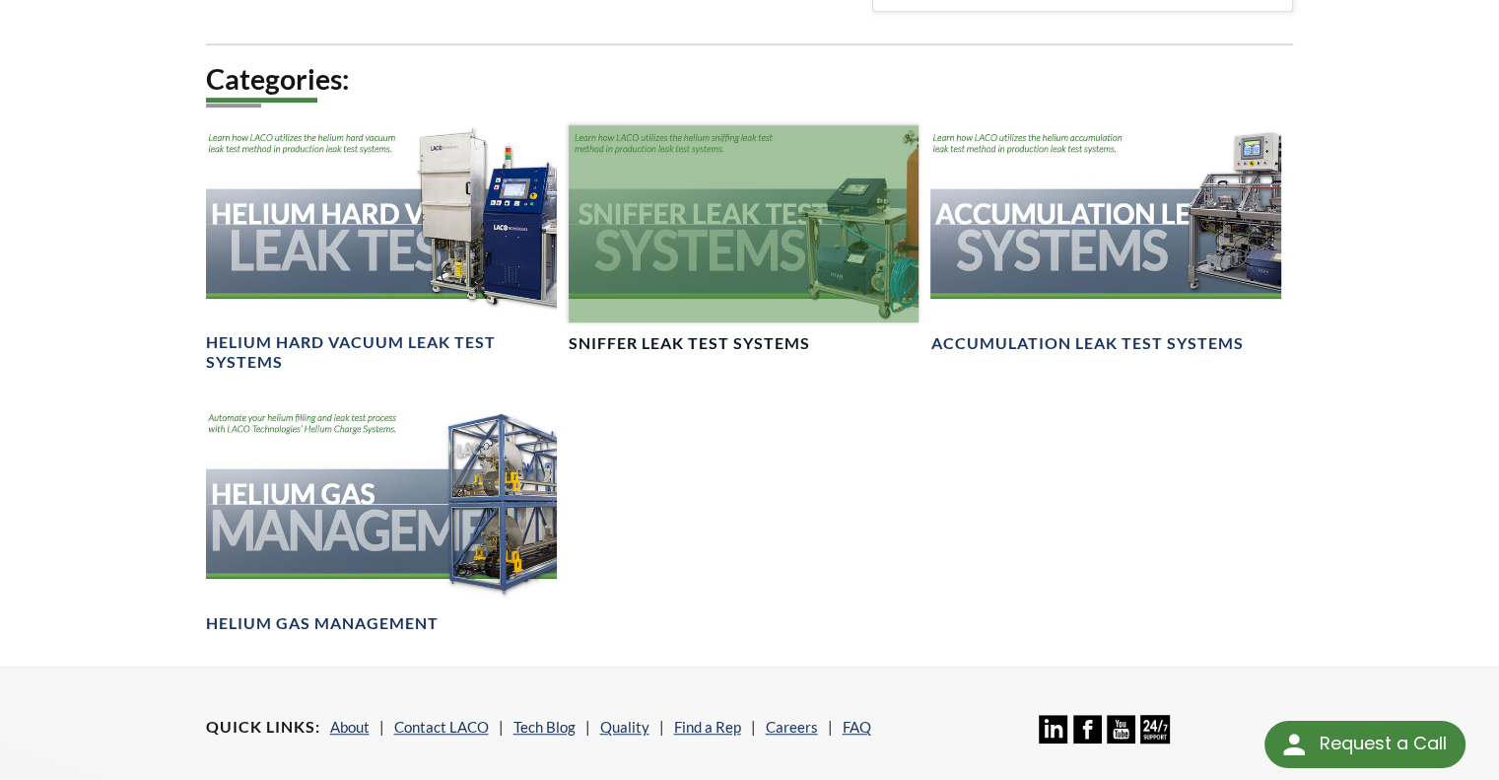
click at [711, 287] on div at bounding box center [744, 223] width 351 height 197
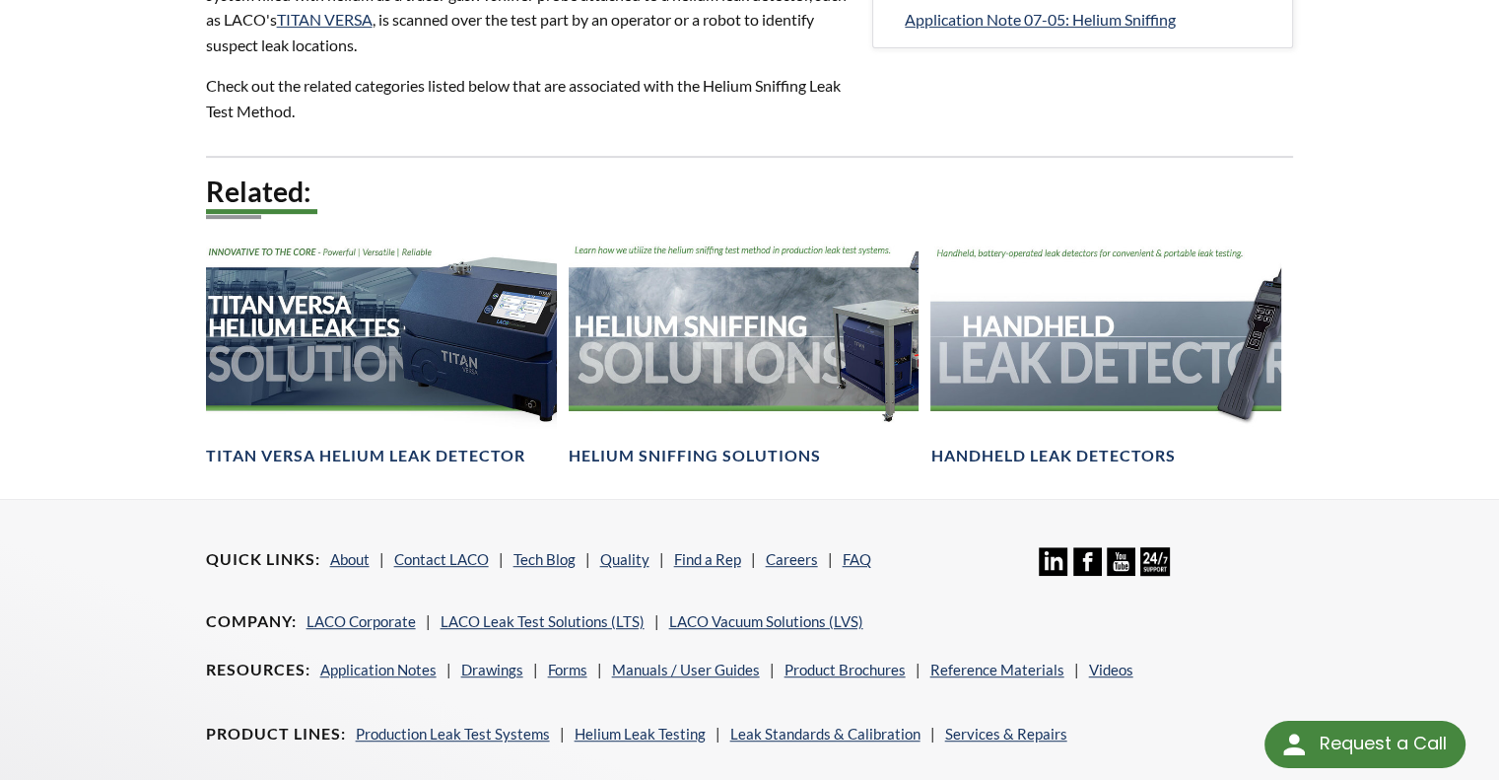
scroll to position [826, 0]
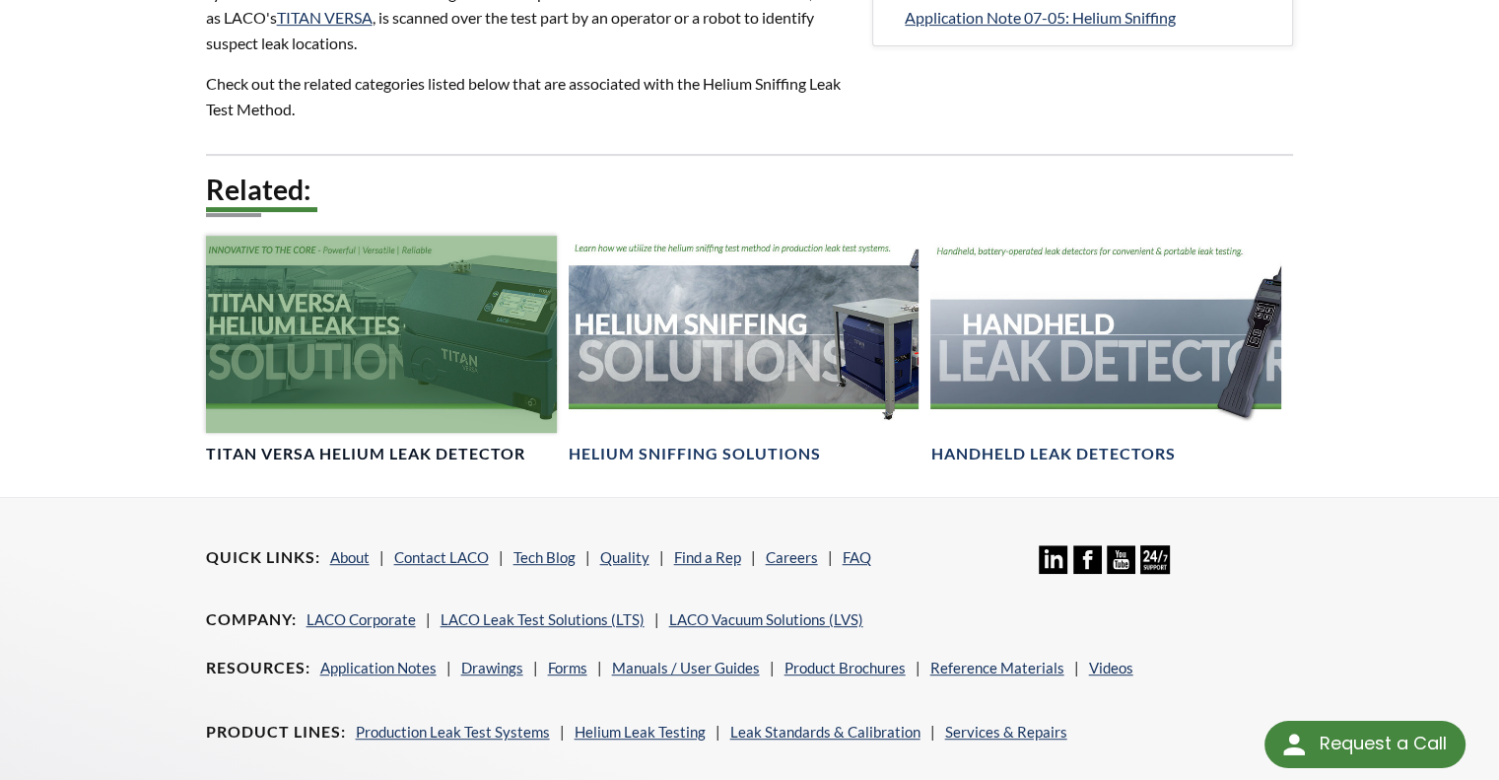
click at [386, 378] on div at bounding box center [381, 334] width 351 height 197
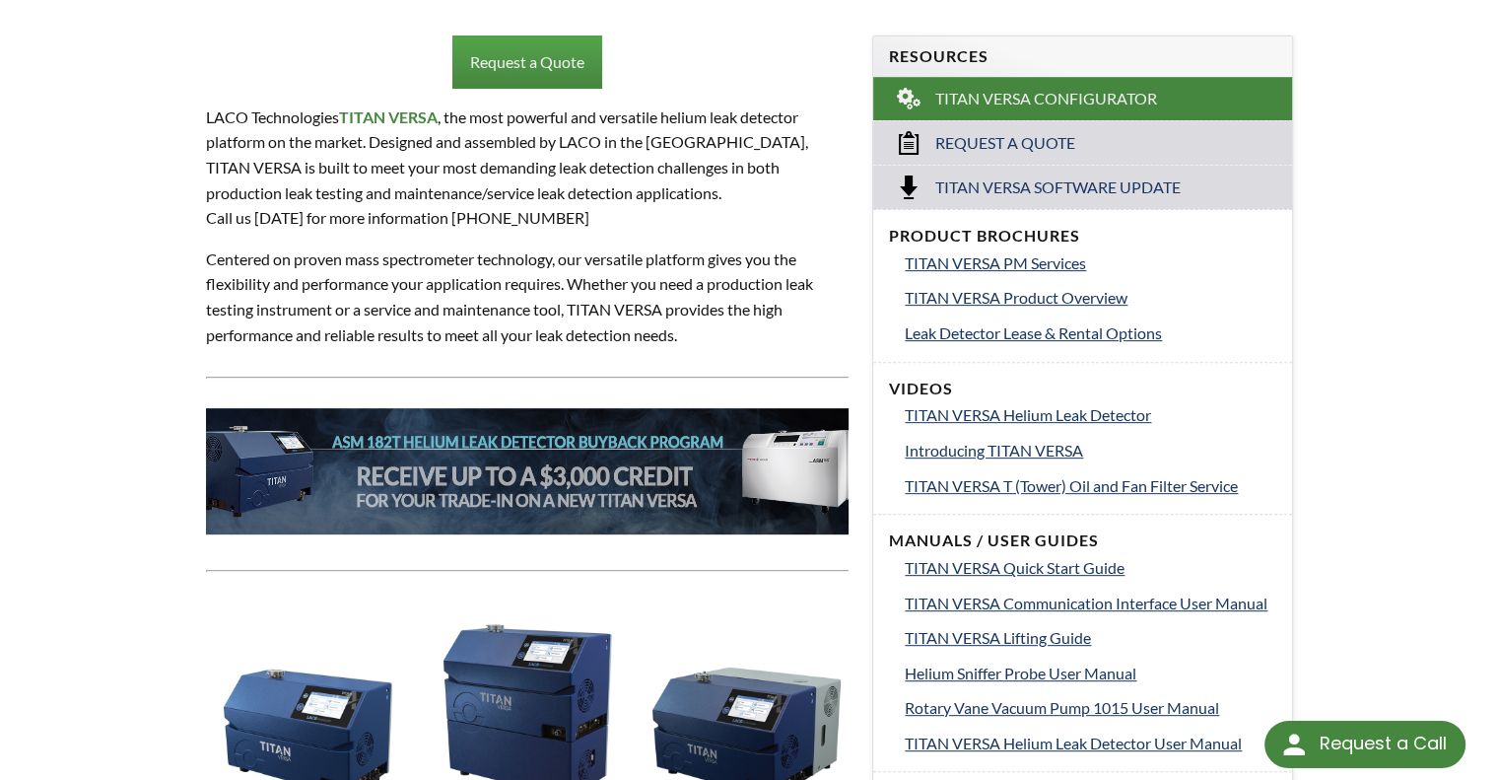
scroll to position [678, 0]
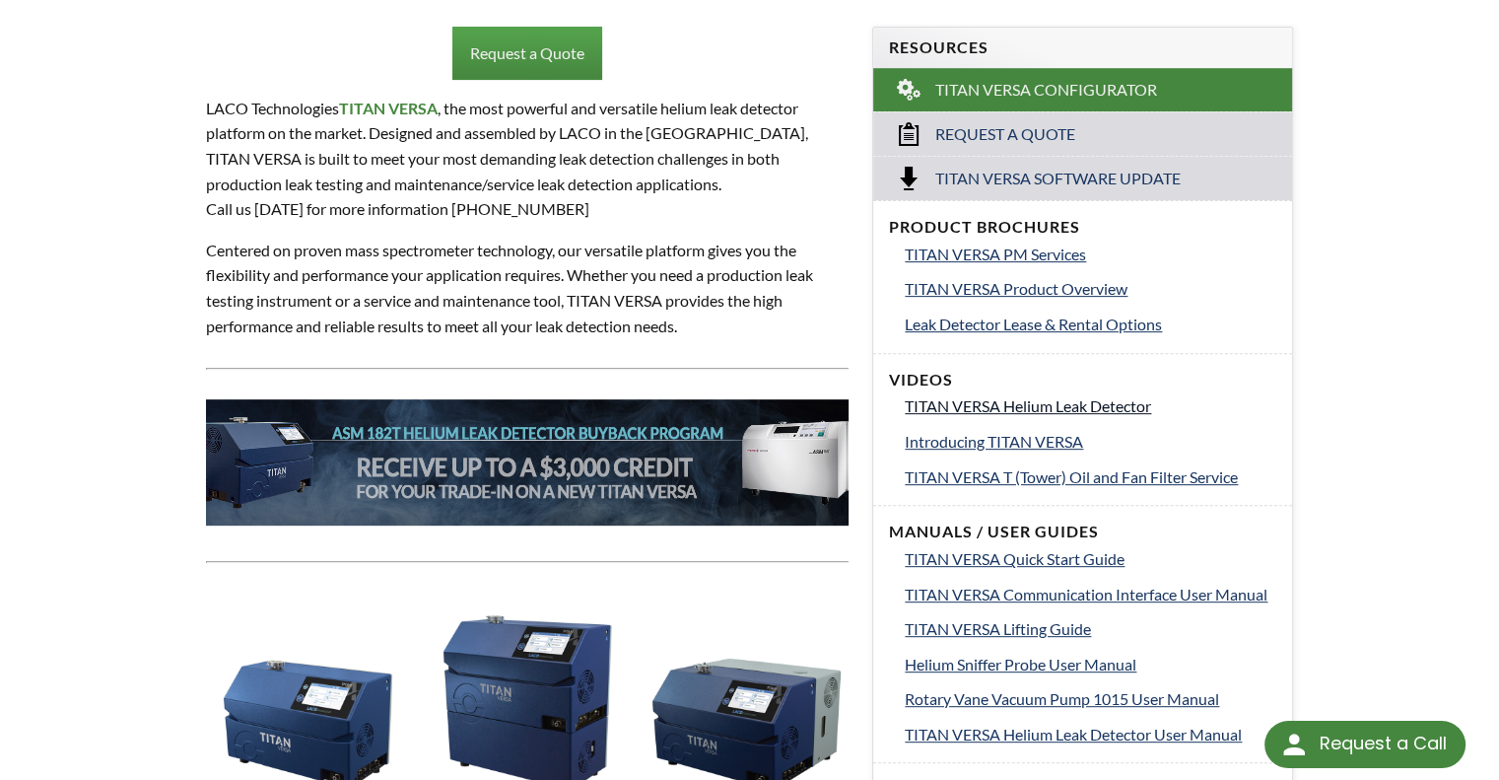
click at [1044, 397] on span "TITAN VERSA Helium Leak Detector" at bounding box center [1028, 405] width 246 height 19
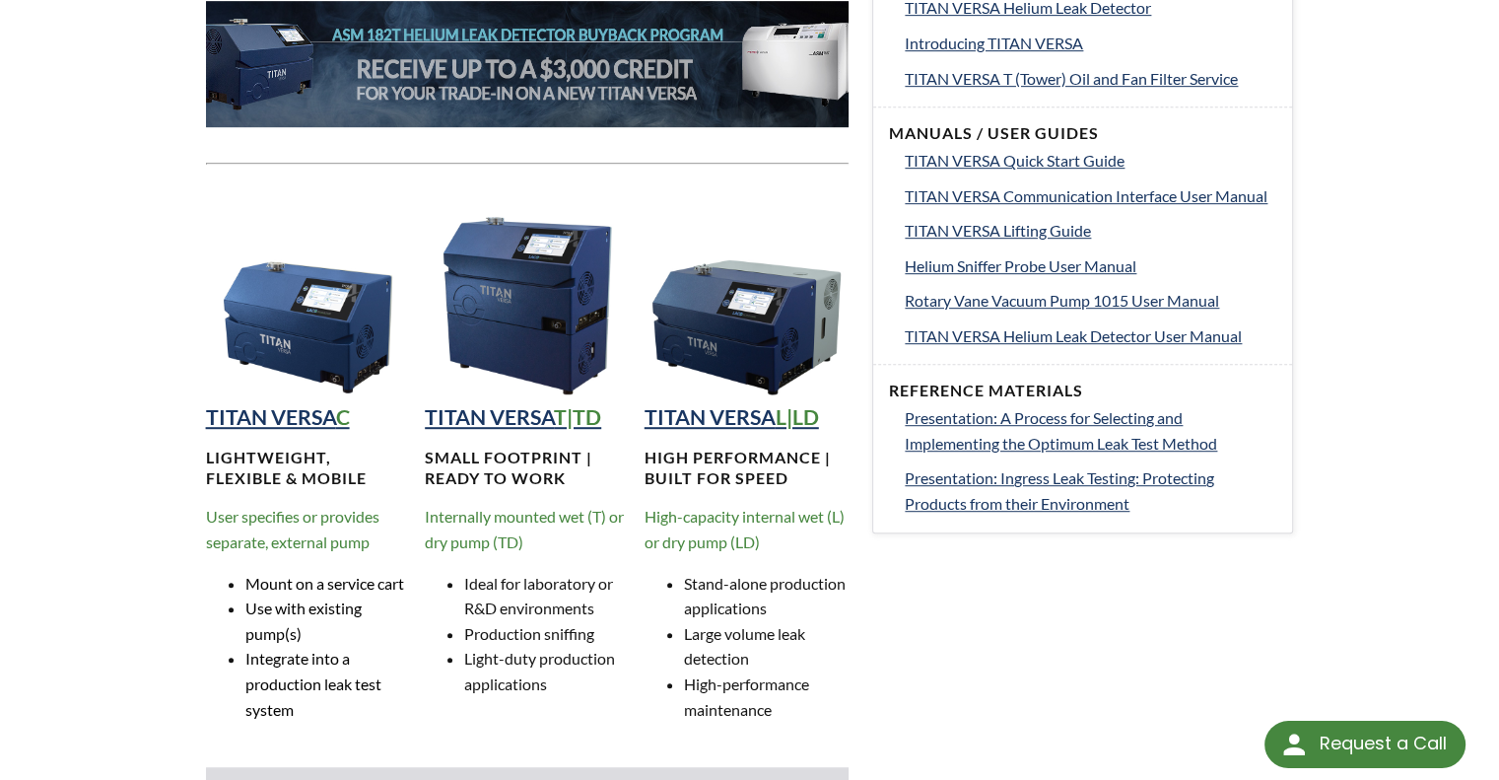
scroll to position [1077, 0]
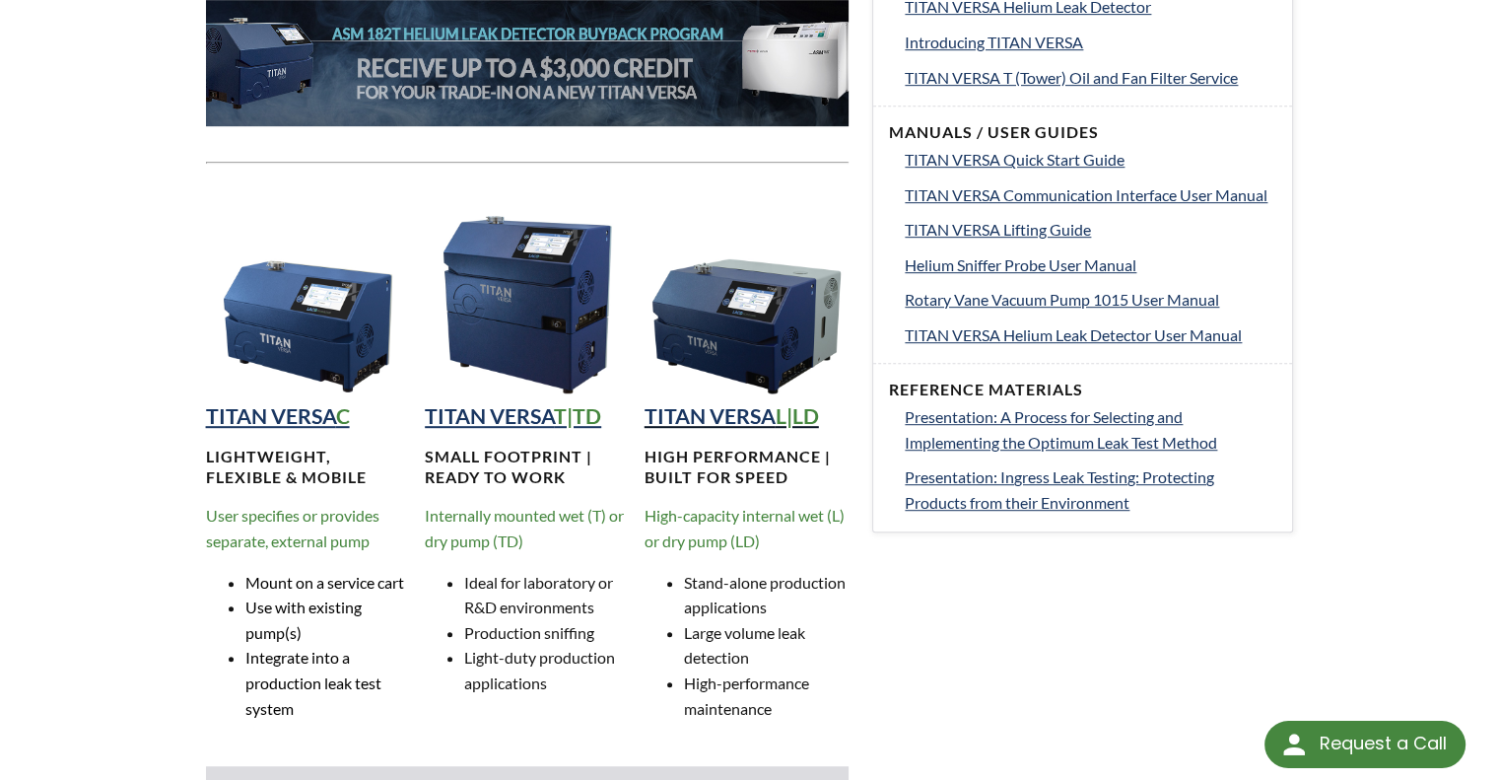
click at [703, 405] on strong "TITAN VERSA" at bounding box center [710, 416] width 131 height 26
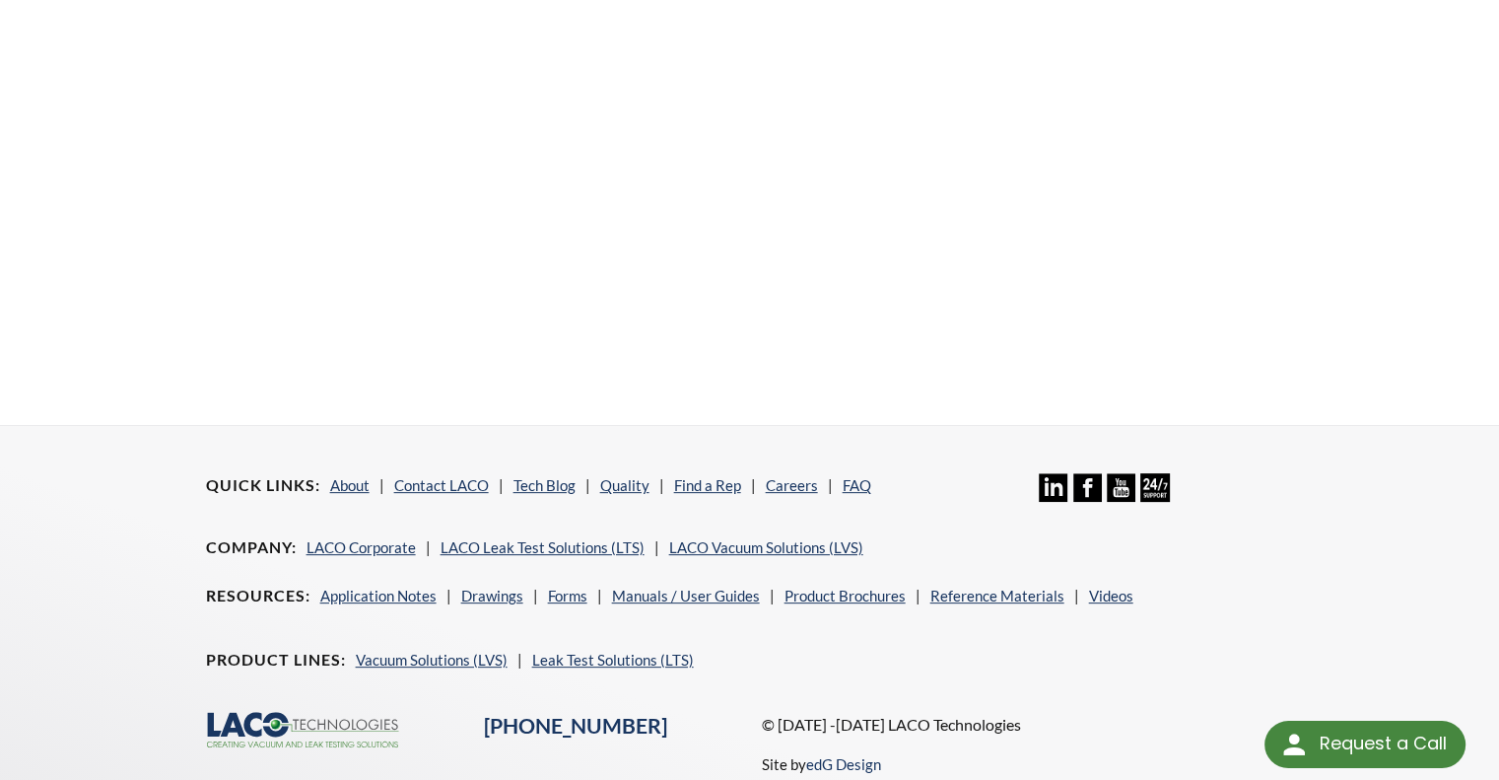
scroll to position [442, 0]
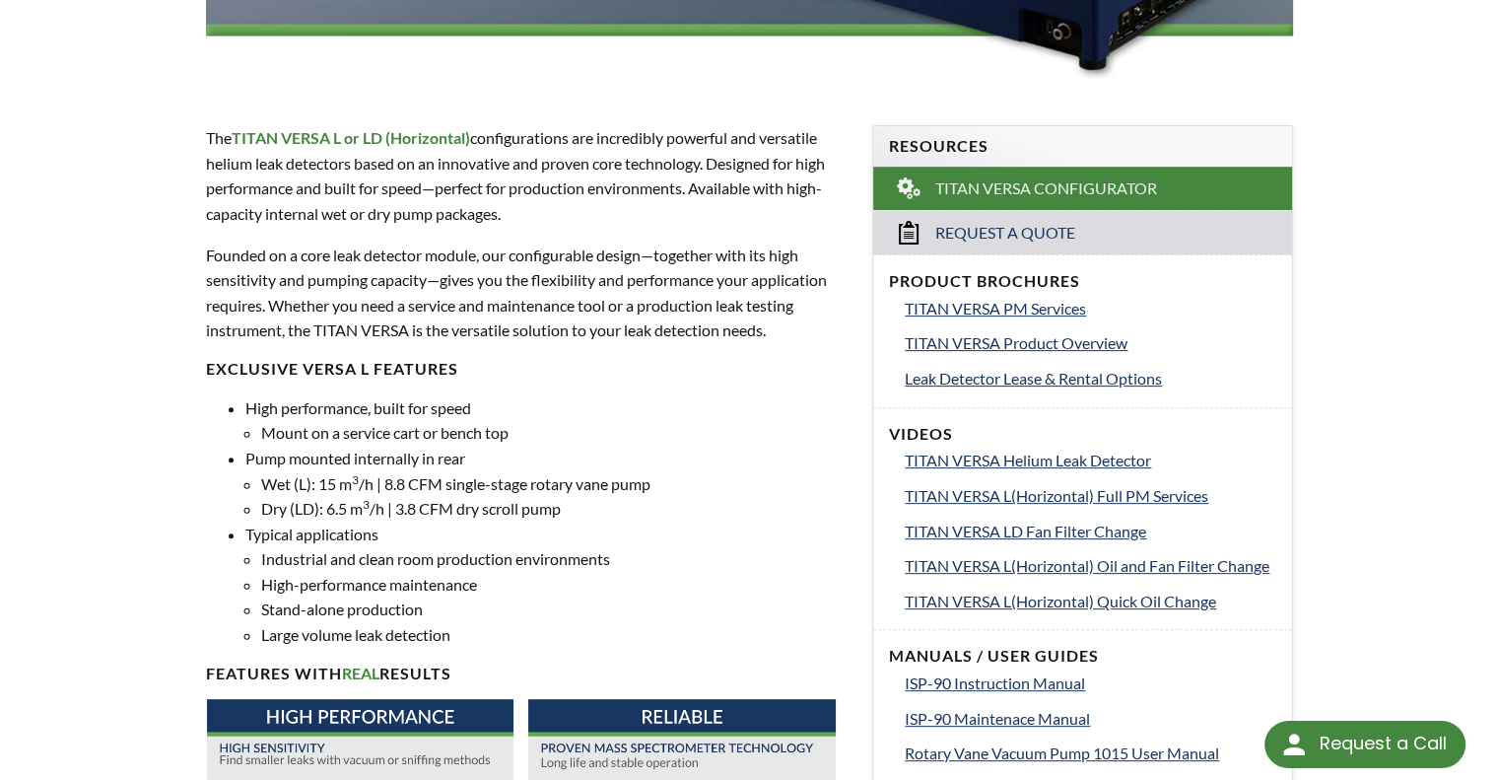
scroll to position [574, 0]
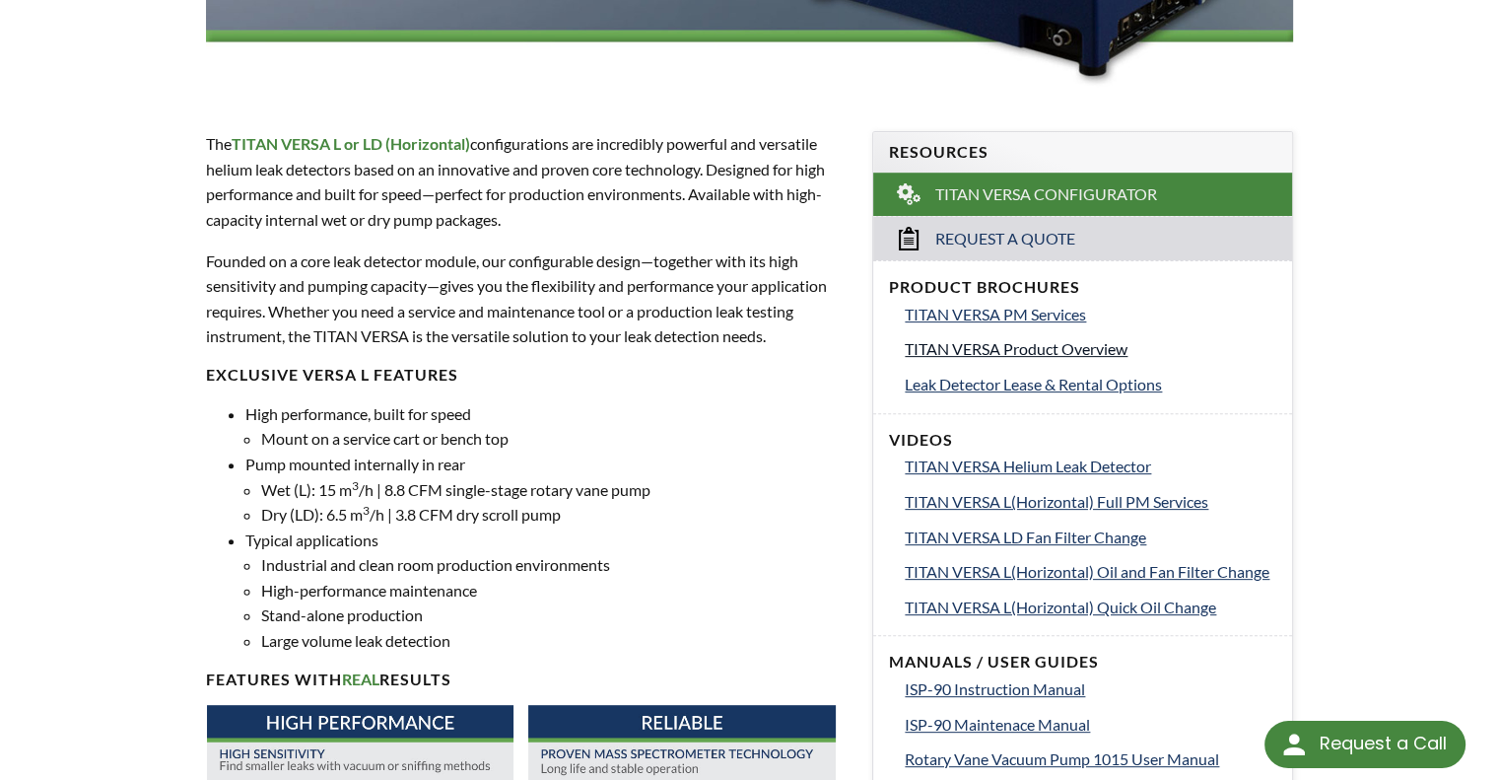
click at [947, 346] on span "TITAN VERSA Product Overview" at bounding box center [1016, 348] width 223 height 19
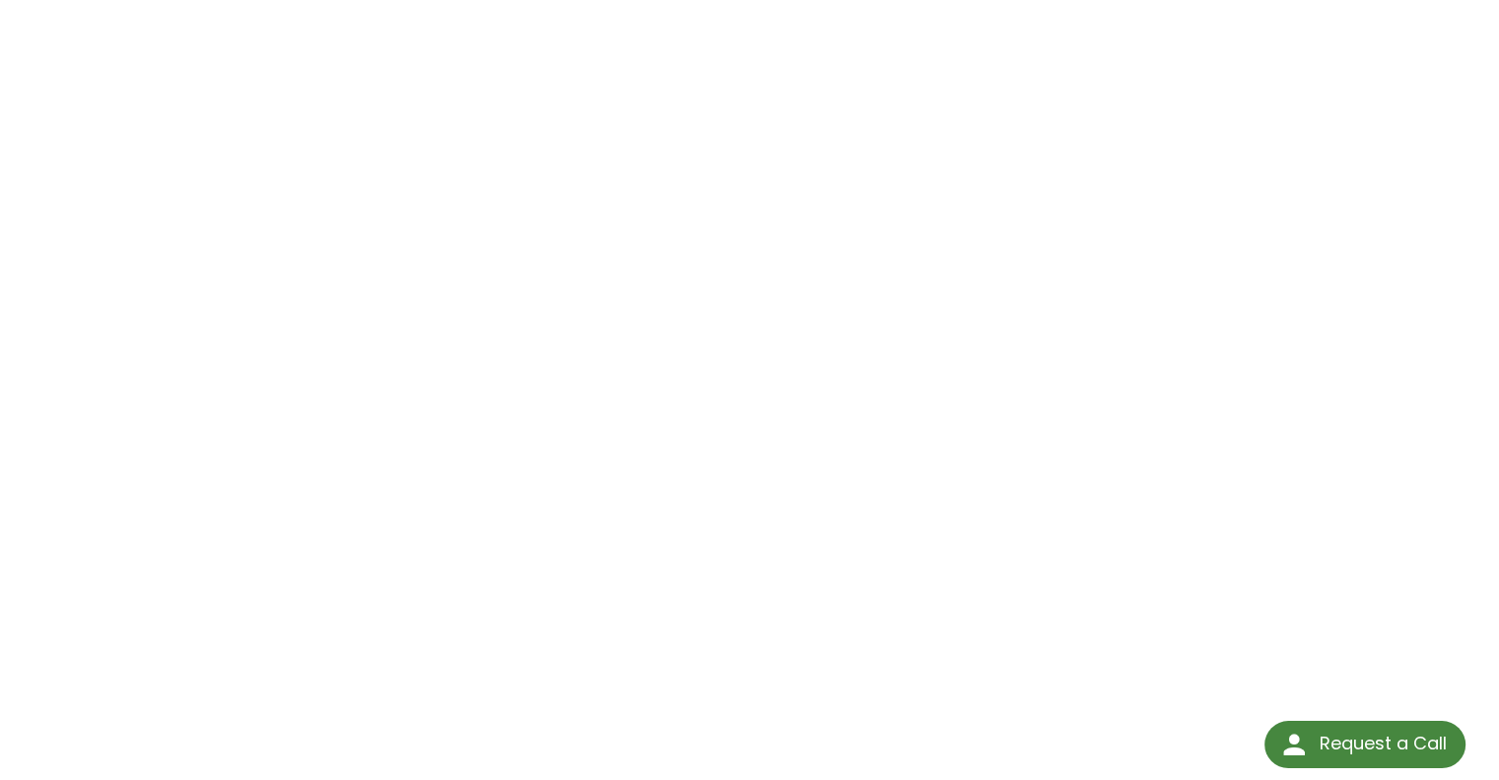
scroll to position [294, 0]
